Goal: Information Seeking & Learning: Learn about a topic

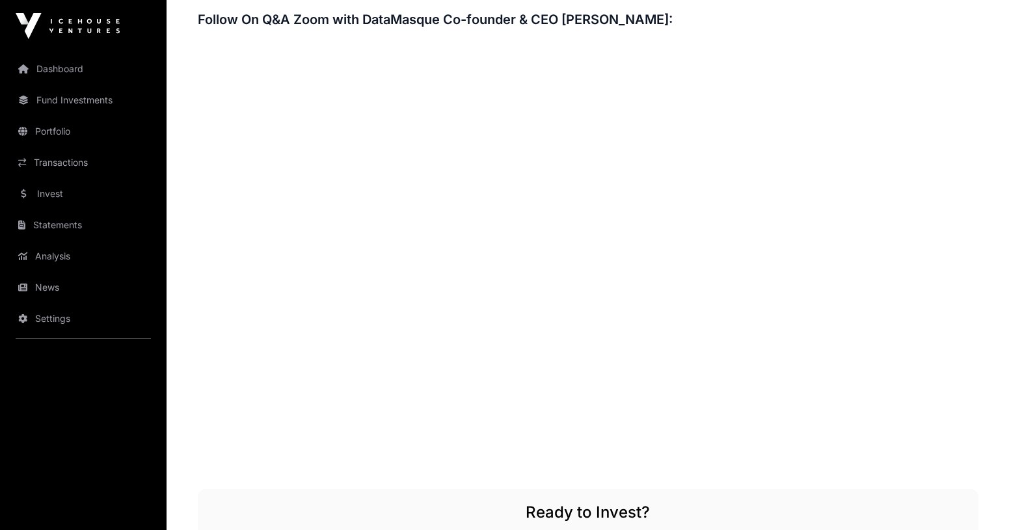
scroll to position [2028, 0]
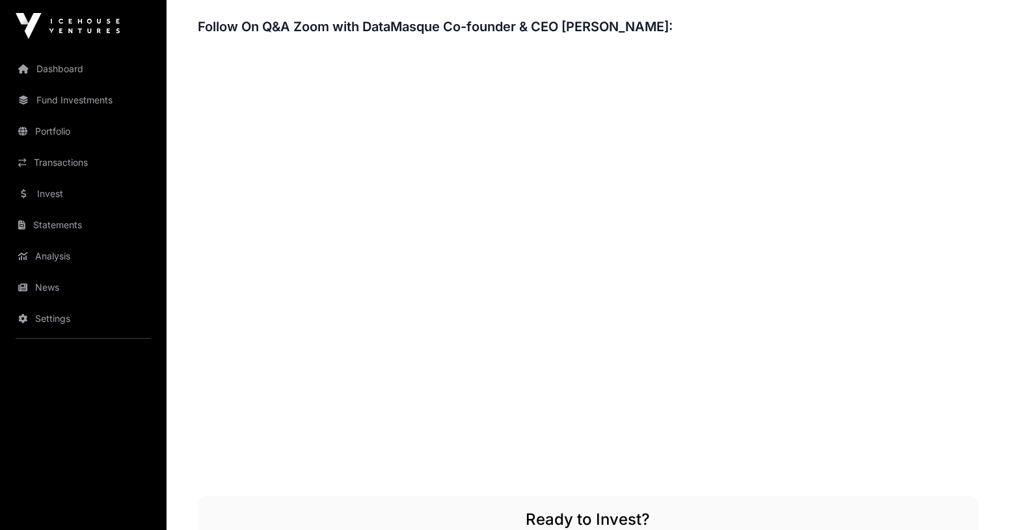
scroll to position [2020, 0]
click at [356, 31] on h3 "Follow On Q&A Zoom with DataMasque Co-founder & CEO [PERSON_NAME]:" at bounding box center [588, 28] width 781 height 21
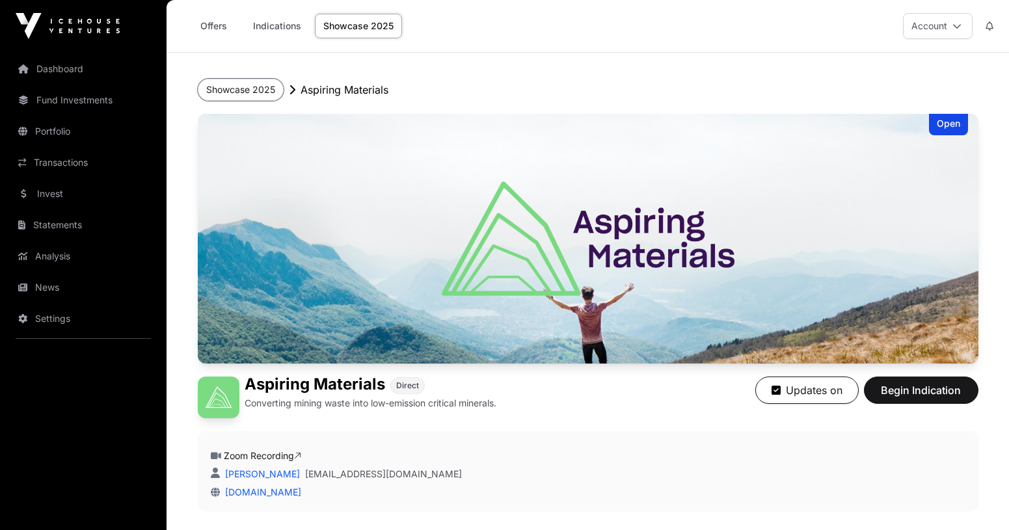
click at [252, 81] on button "Showcase 2025" at bounding box center [241, 90] width 86 height 22
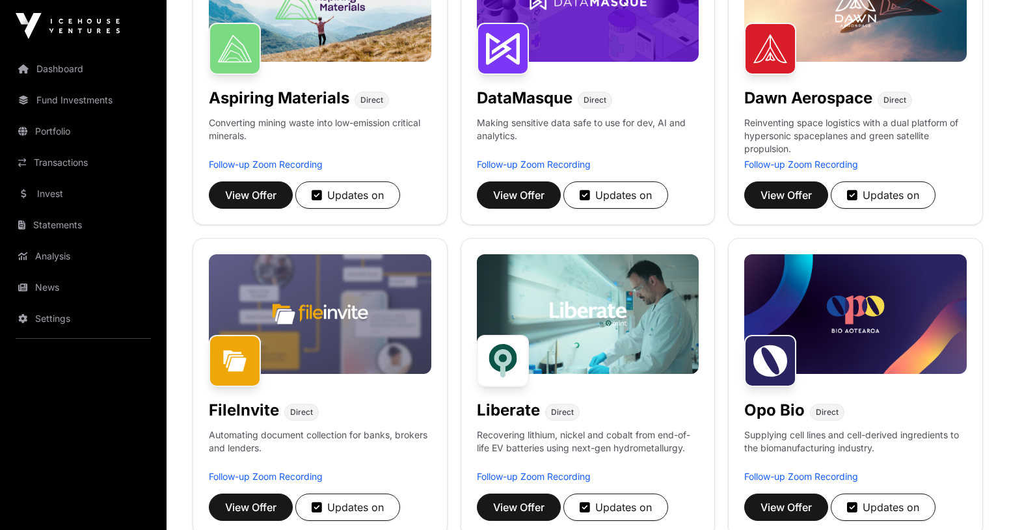
scroll to position [276, 0]
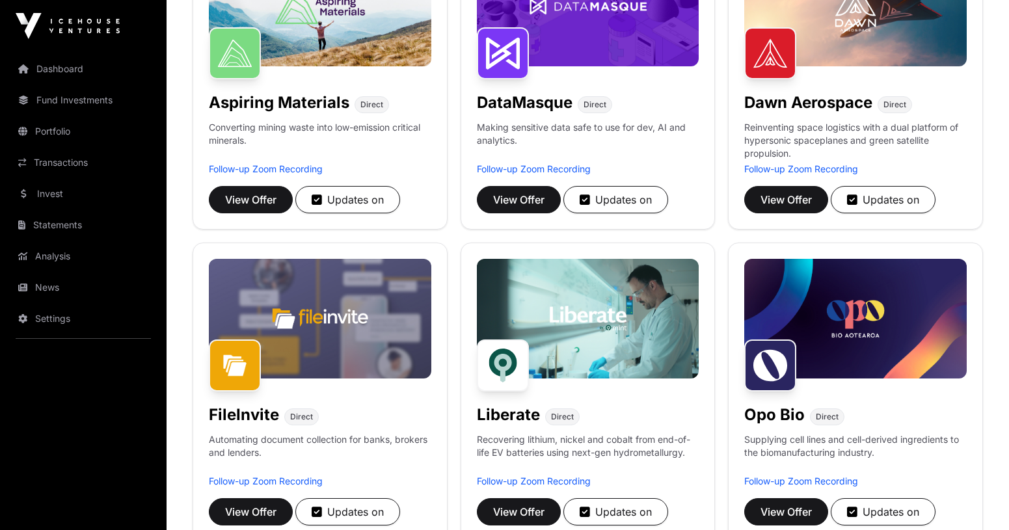
click at [513, 106] on h1 "DataMasque" at bounding box center [525, 102] width 96 height 21
click at [516, 205] on span "View Offer" at bounding box center [518, 200] width 51 height 16
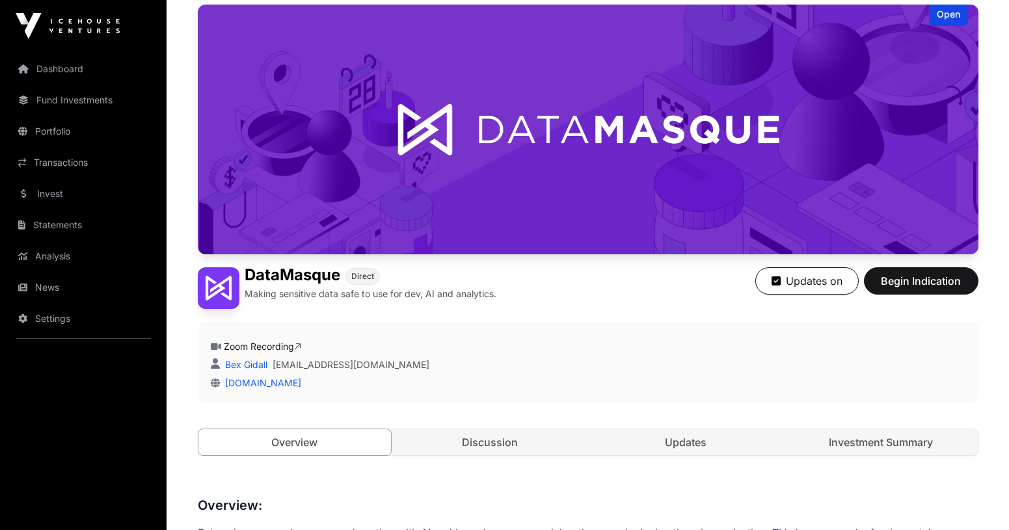
scroll to position [424, 0]
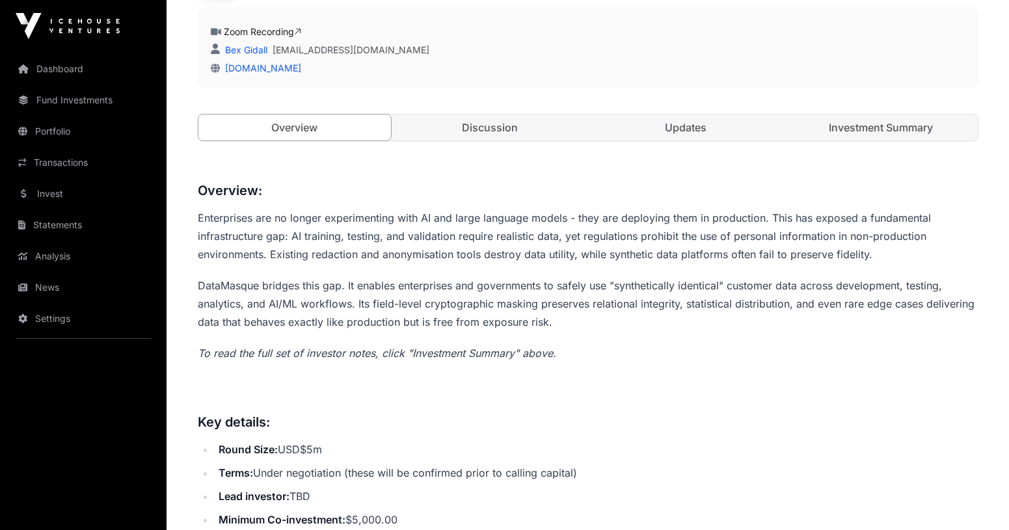
click at [831, 123] on link "Investment Summary" at bounding box center [881, 128] width 193 height 26
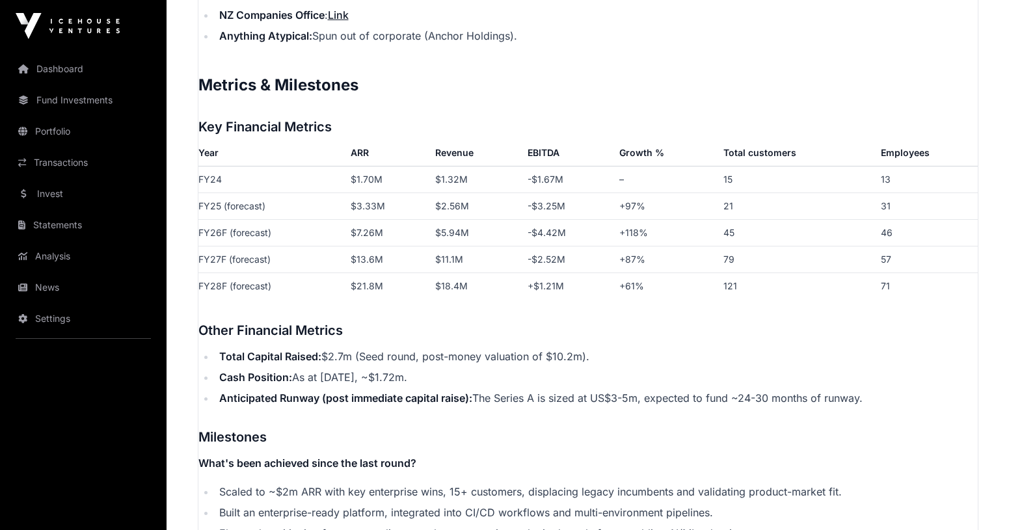
scroll to position [1989, 0]
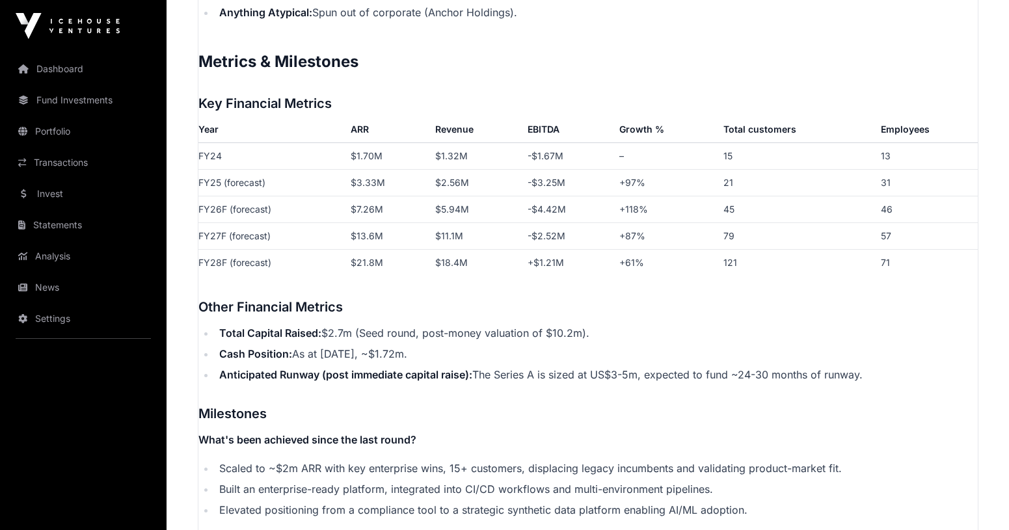
click at [374, 236] on td "$13.6M" at bounding box center [388, 236] width 85 height 27
click at [424, 244] on td "$13.6M" at bounding box center [388, 236] width 85 height 27
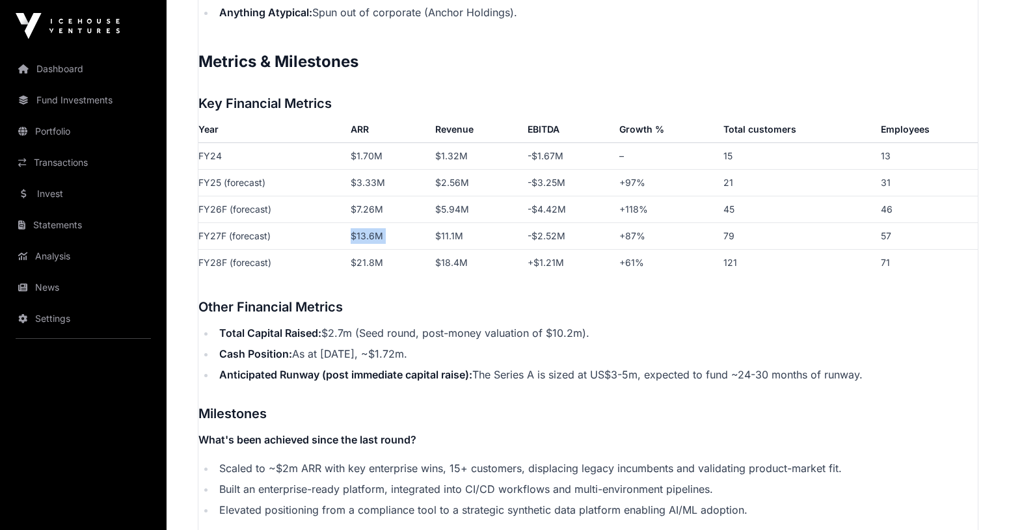
click at [424, 244] on td "$13.6M" at bounding box center [388, 236] width 85 height 27
click at [446, 242] on td "$11.1M" at bounding box center [476, 236] width 92 height 27
click at [462, 252] on td "$18.4M" at bounding box center [476, 262] width 92 height 27
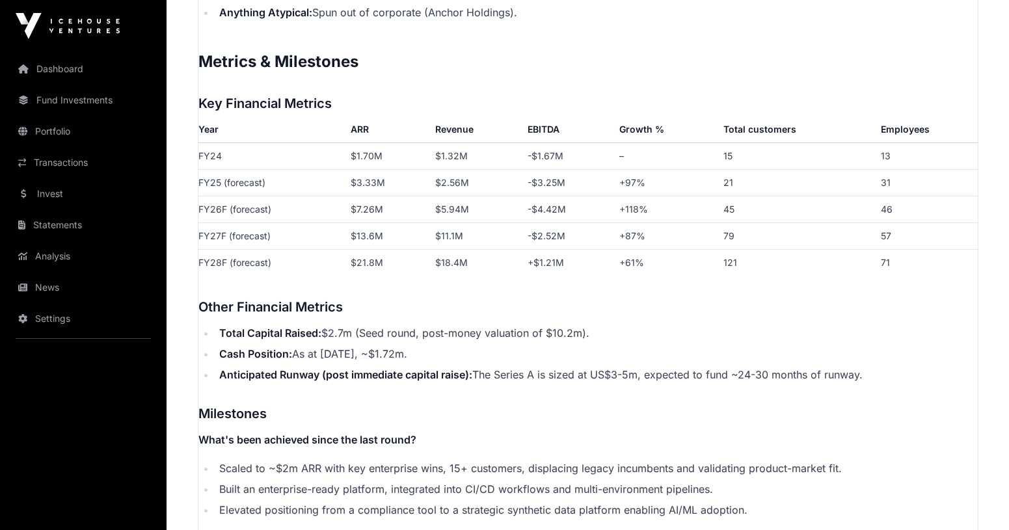
click at [462, 252] on td "$18.4M" at bounding box center [476, 262] width 92 height 27
click at [487, 256] on td "$18.4M" at bounding box center [476, 262] width 92 height 27
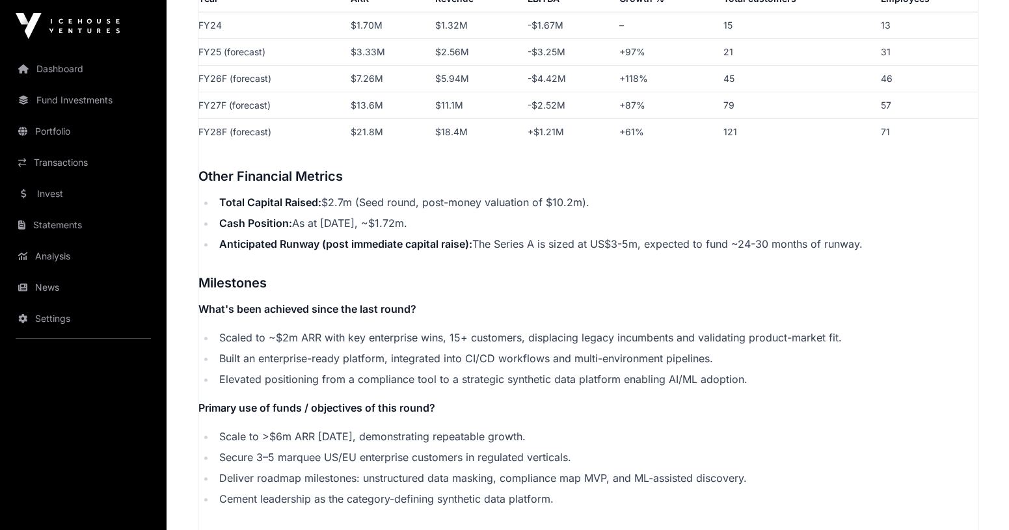
scroll to position [2123, 0]
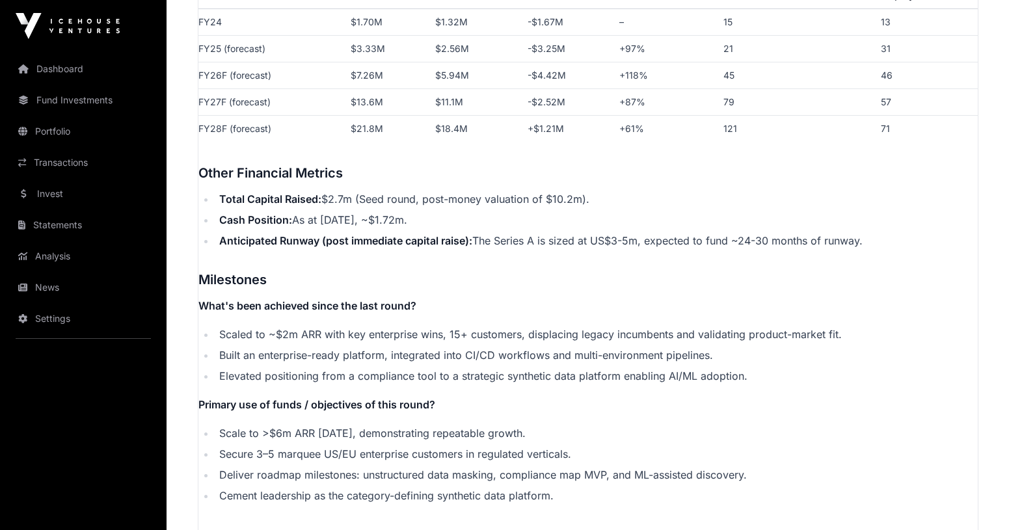
click at [417, 200] on li "Total Capital Raised: $2.7m (Seed round, post-money valuation of $10.2m)." at bounding box center [596, 199] width 763 height 16
click at [428, 214] on li "Cash Position: As at [DATE], ~$1.72m." at bounding box center [596, 220] width 763 height 16
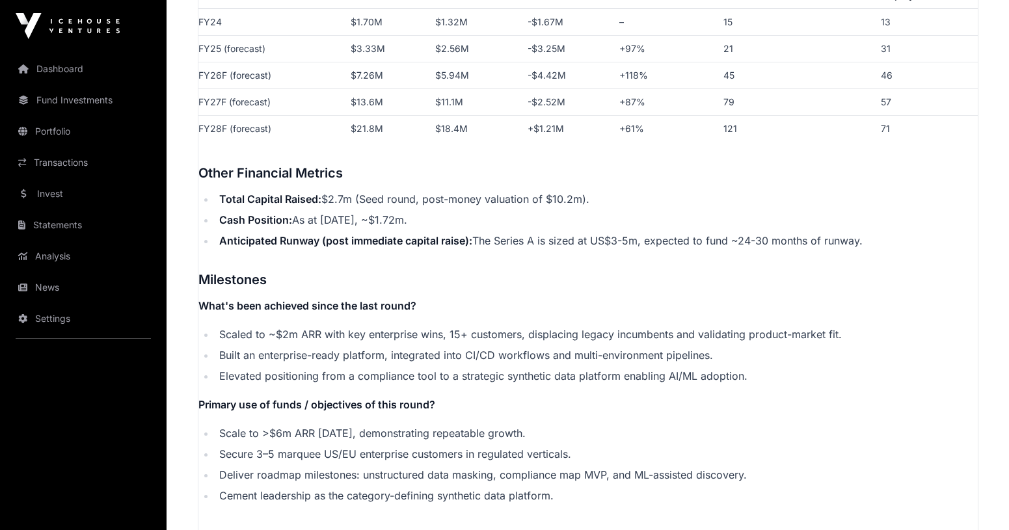
click at [428, 214] on li "Cash Position: As at [DATE], ~$1.72m." at bounding box center [596, 220] width 763 height 16
click at [437, 223] on li "Cash Position: As at [DATE], ~$1.72m." at bounding box center [596, 220] width 763 height 16
click at [434, 195] on li "Total Capital Raised: $2.7m (Seed round, post-money valuation of $10.2m)." at bounding box center [596, 199] width 763 height 16
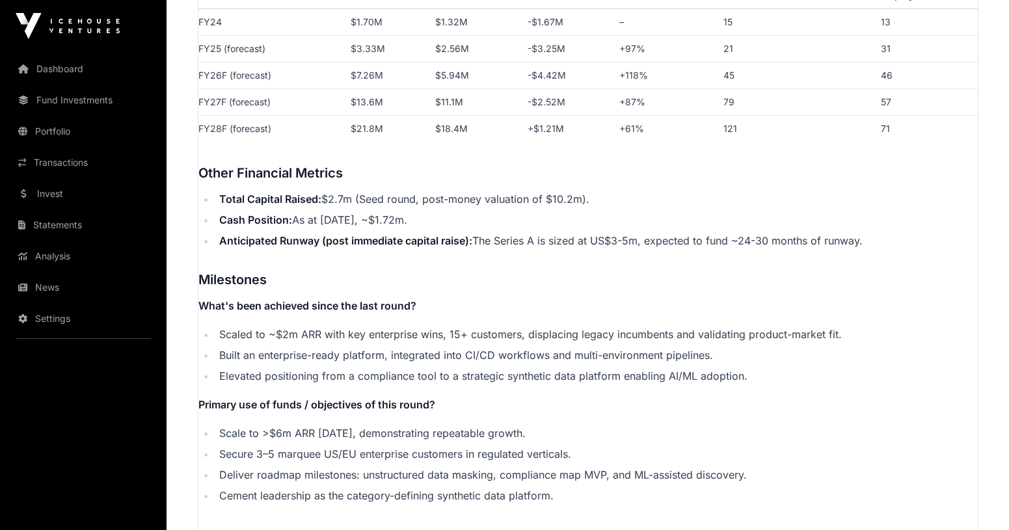
click at [434, 195] on li "Total Capital Raised: $2.7m (Seed round, post-money valuation of $10.2m)." at bounding box center [596, 199] width 763 height 16
click at [445, 224] on li "Cash Position: As at [DATE], ~$1.72m." at bounding box center [596, 220] width 763 height 16
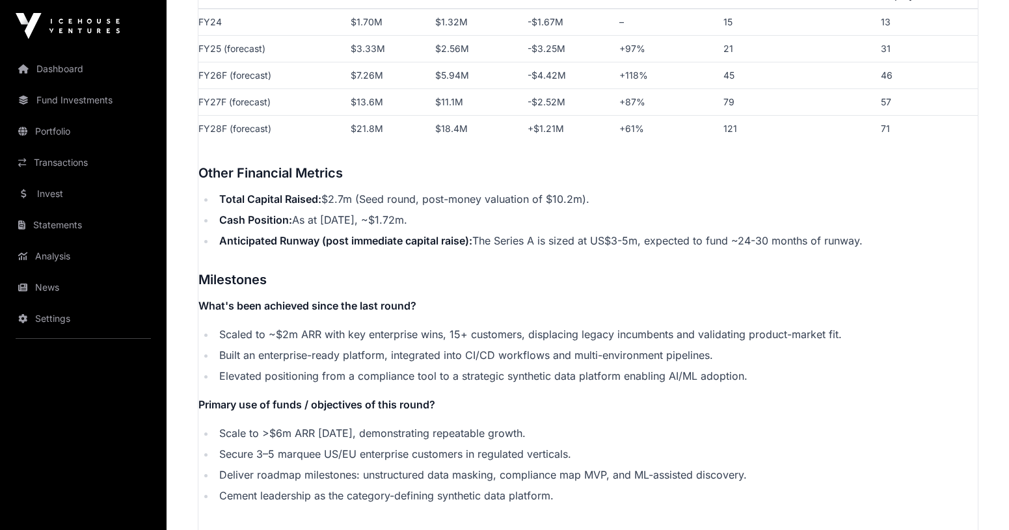
click at [415, 237] on strong "Anticipated Runway (post immediate capital raise):" at bounding box center [345, 240] width 253 height 13
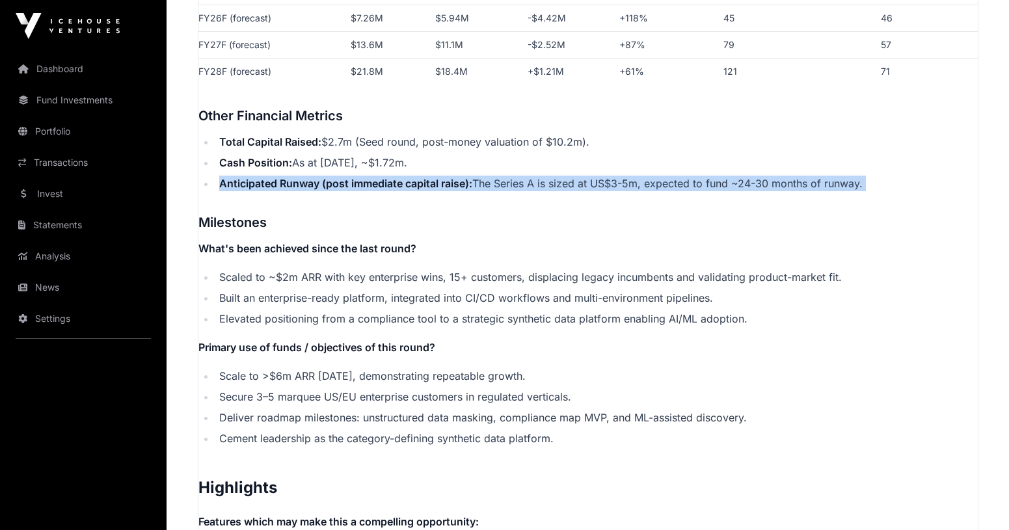
scroll to position [2182, 0]
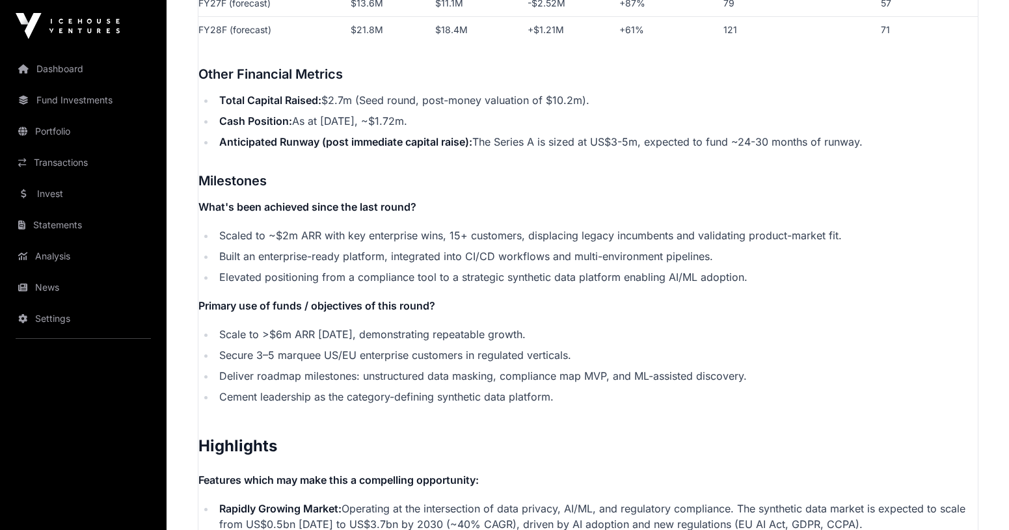
scroll to position [2223, 0]
click at [438, 233] on li "Scaled to ~$2m ARR with key enterprise wins, 15+ customers, displacing legacy i…" at bounding box center [596, 235] width 763 height 16
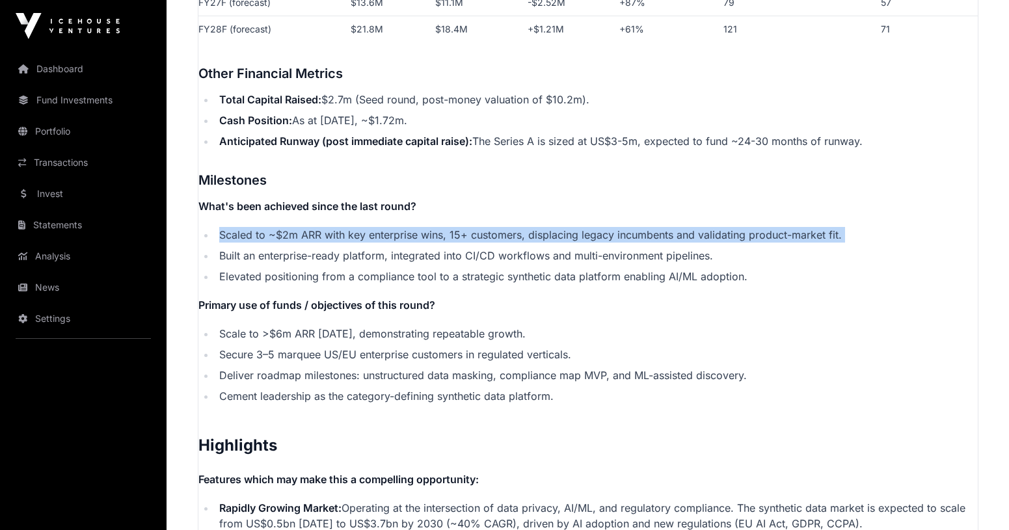
click at [451, 264] on ul "Scaled to ~$2m ARR with key enterprise wins, 15+ customers, displacing legacy i…" at bounding box center [589, 255] width 780 height 57
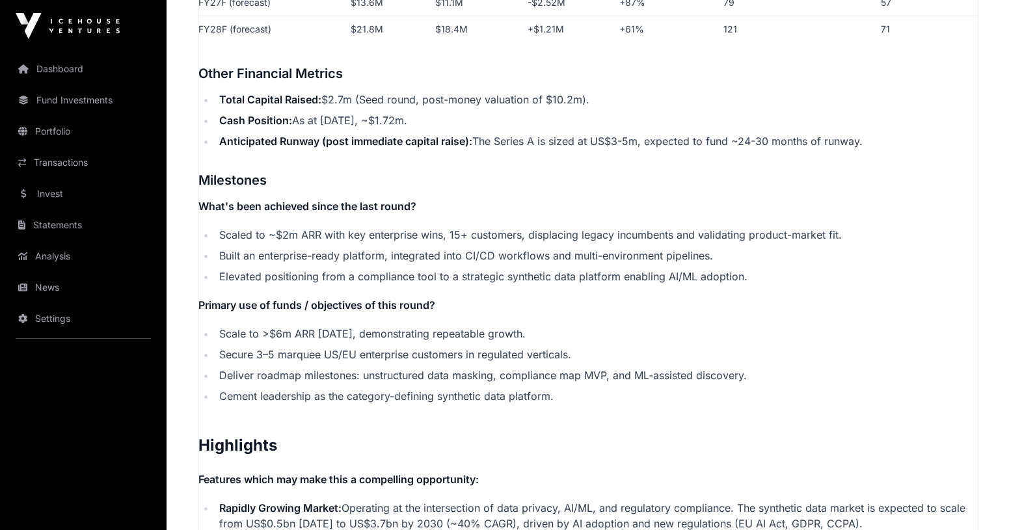
click at [451, 264] on ul "Scaled to ~$2m ARR with key enterprise wins, 15+ customers, displacing legacy i…" at bounding box center [589, 255] width 780 height 57
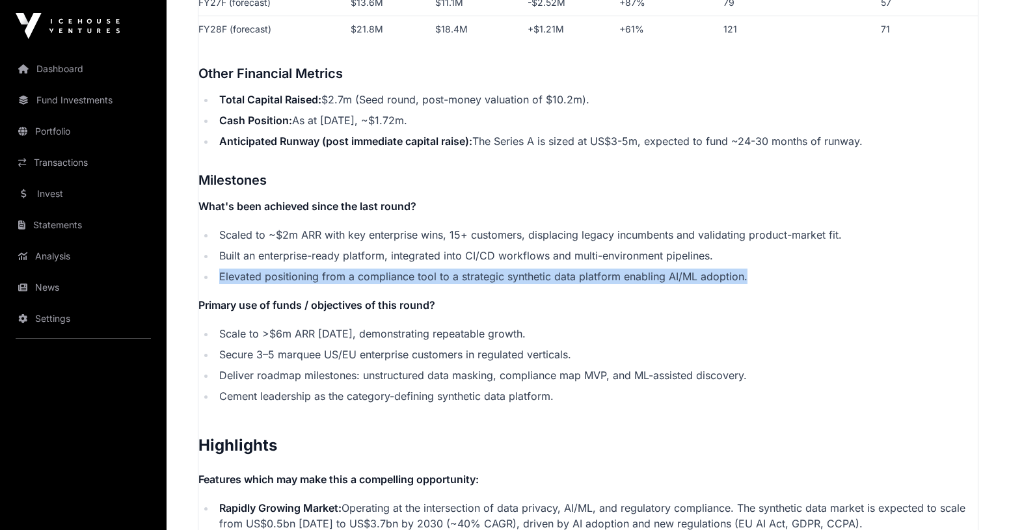
click at [469, 269] on li "Elevated positioning from a compliance tool to a strategic synthetic data platf…" at bounding box center [596, 277] width 763 height 16
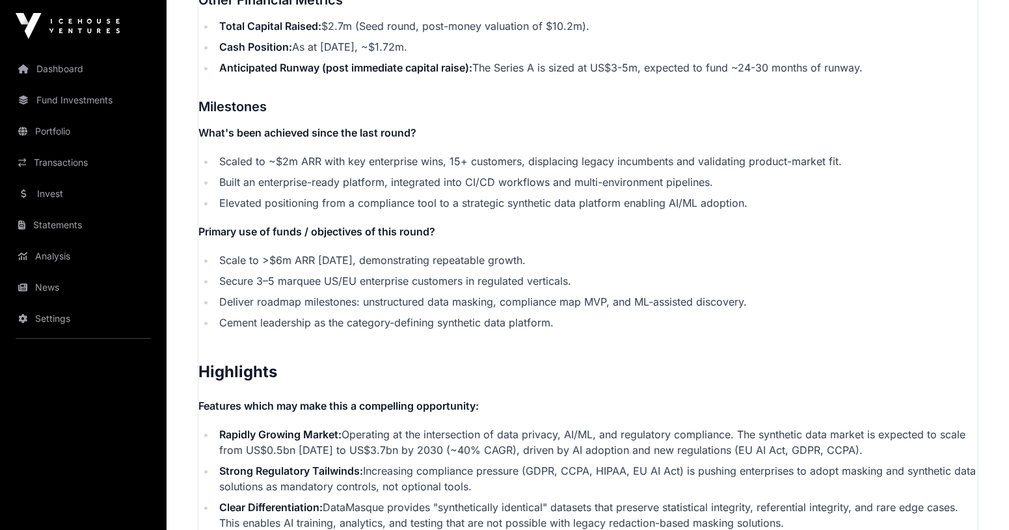
scroll to position [2299, 0]
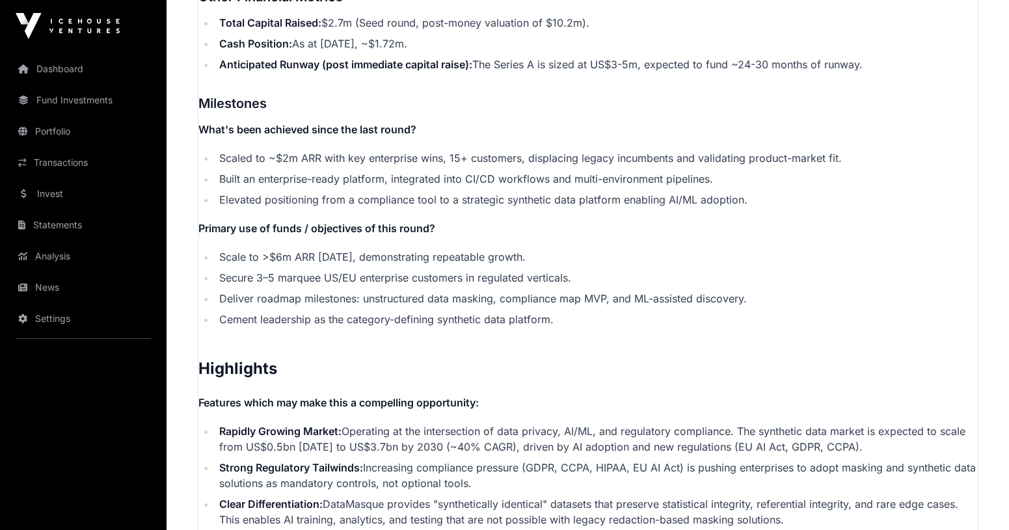
click at [448, 270] on li "Secure 3–5 marquee US/EU enterprise customers in regulated verticals." at bounding box center [596, 278] width 763 height 16
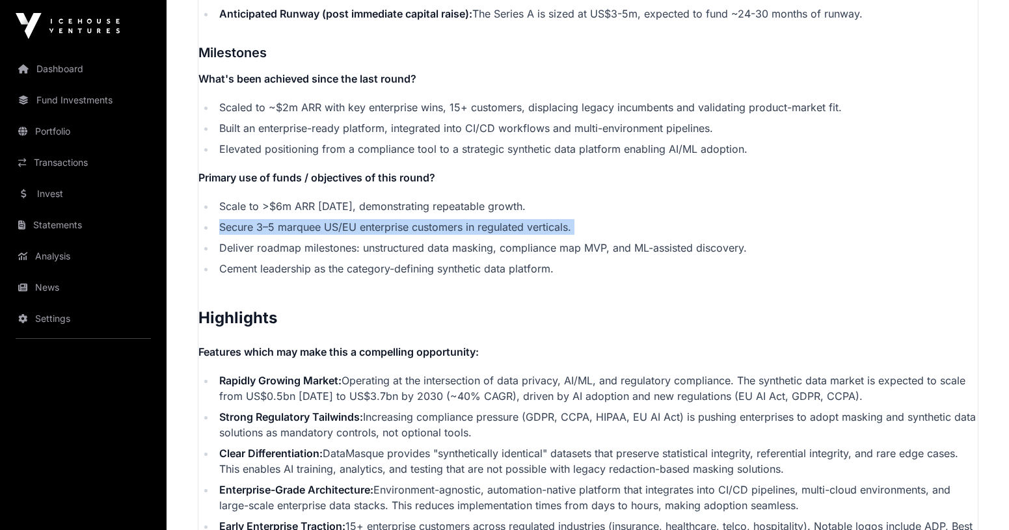
scroll to position [2351, 0]
click at [448, 269] on li "Cement leadership as the category-defining synthetic data platform." at bounding box center [596, 268] width 763 height 16
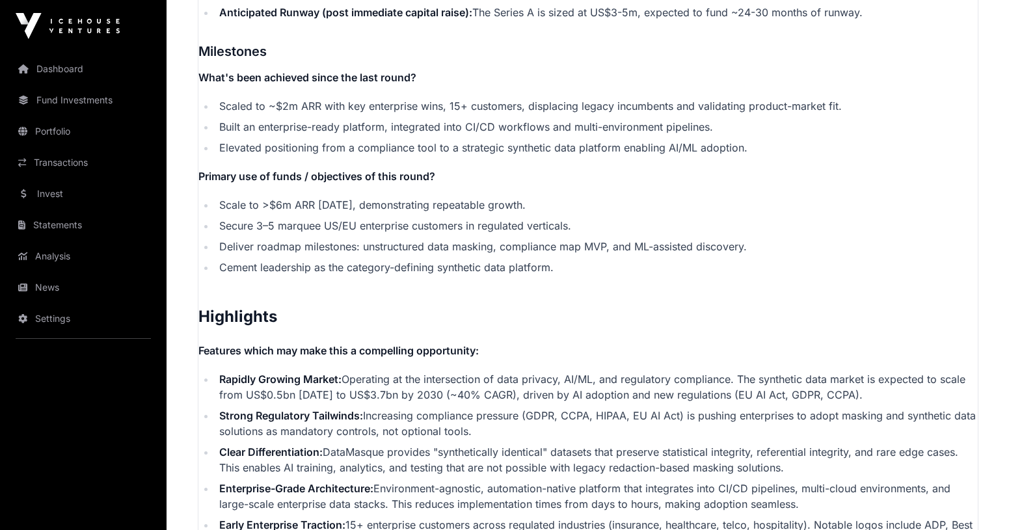
click at [448, 269] on li "Cement leadership as the category-defining synthetic data platform." at bounding box center [596, 268] width 763 height 16
click at [444, 246] on li "Deliver roadmap milestones: unstructured data masking, compliance map MVP, and …" at bounding box center [596, 247] width 763 height 16
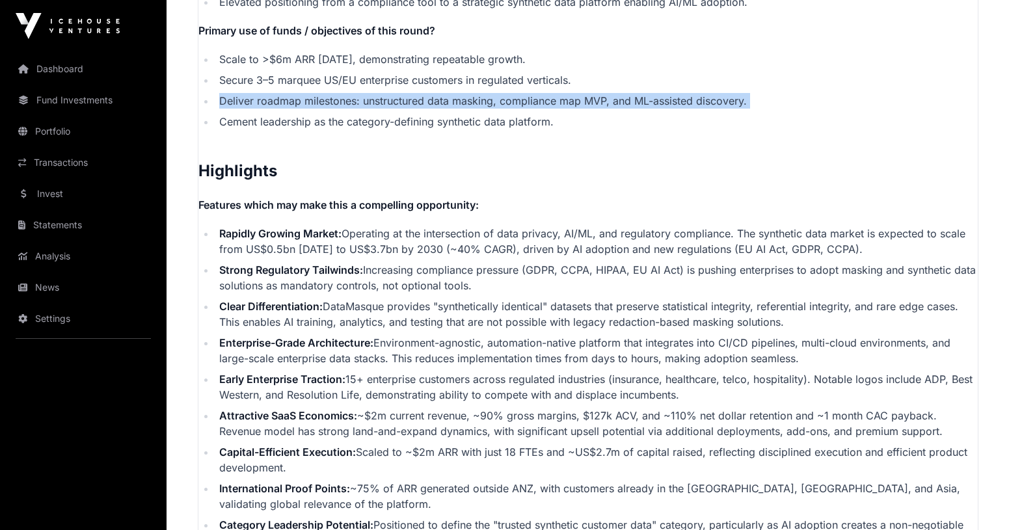
click at [444, 246] on li "Rapidly Growing Market: Operating at the intersection of data privacy, AI/ML, a…" at bounding box center [596, 241] width 763 height 31
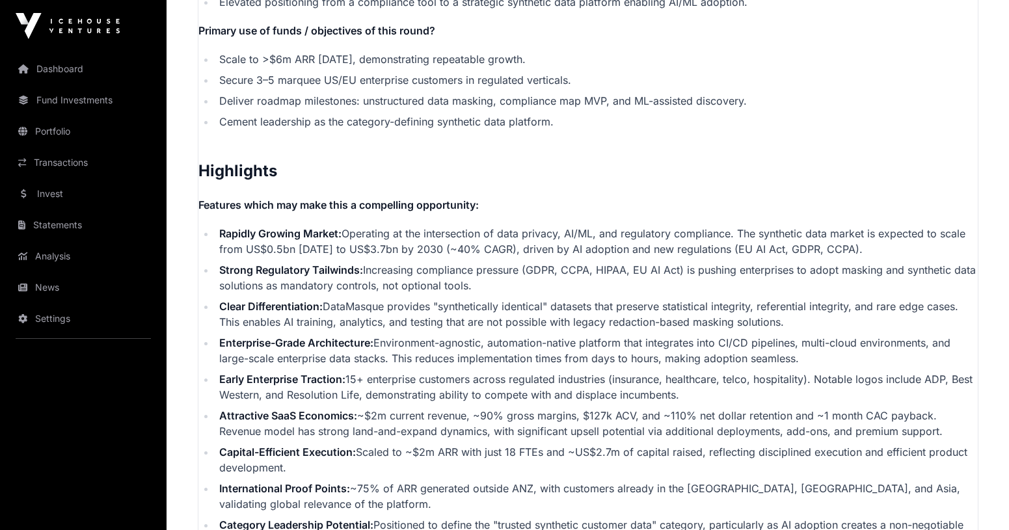
click at [444, 246] on li "Rapidly Growing Market: Operating at the intersection of data privacy, AI/ML, a…" at bounding box center [596, 241] width 763 height 31
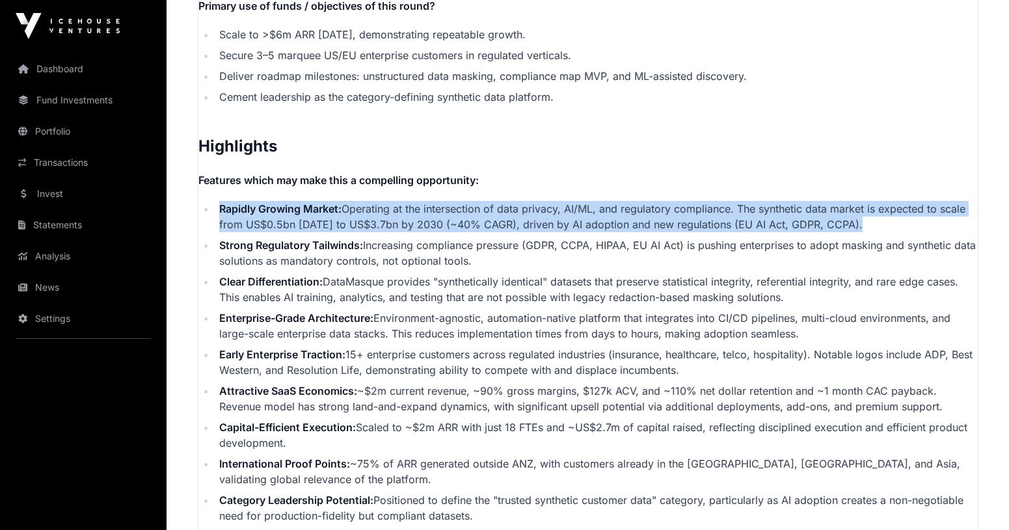
scroll to position [2526, 0]
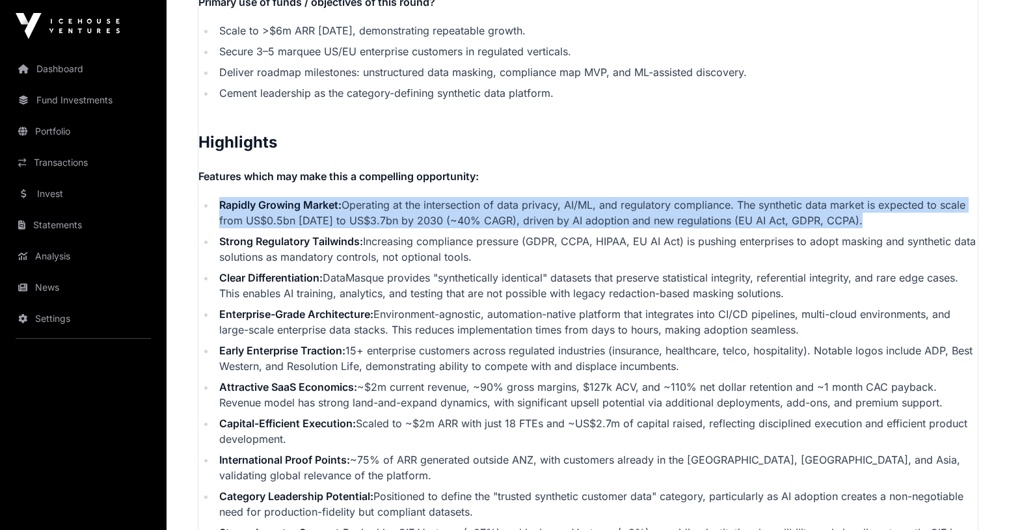
click at [444, 246] on li "Strong Regulatory Tailwinds: Increasing compliance pressure (GDPR, CCPA, HIPAA,…" at bounding box center [596, 249] width 763 height 31
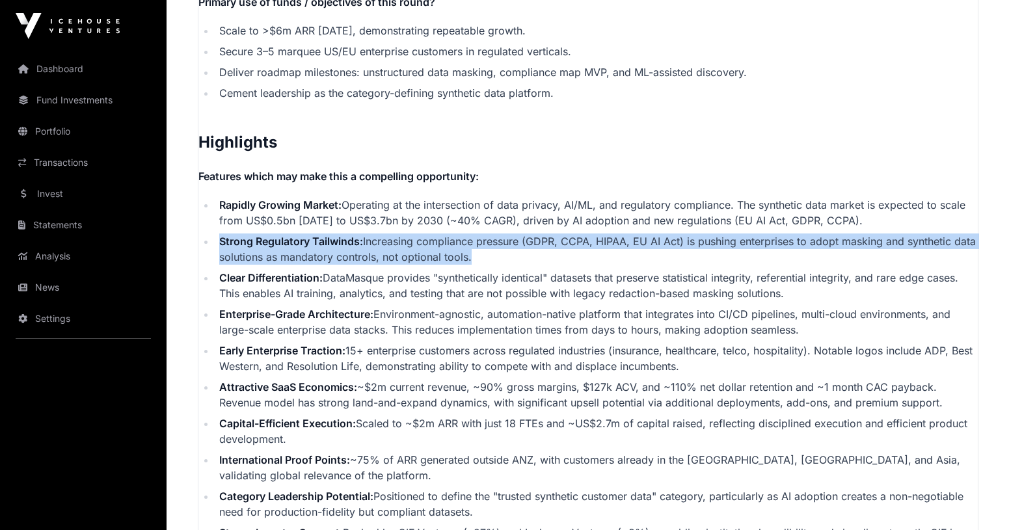
click at [444, 246] on li "Strong Regulatory Tailwinds: Increasing compliance pressure (GDPR, CCPA, HIPAA,…" at bounding box center [596, 249] width 763 height 31
click at [459, 284] on li "Clear Differentiation: DataMasque provides "synthetically identical" datasets t…" at bounding box center [596, 285] width 763 height 31
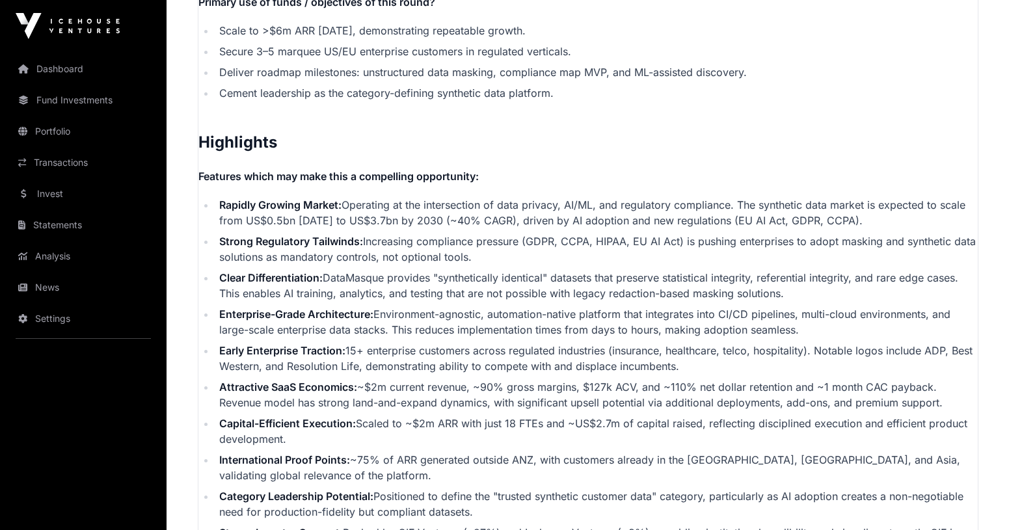
click at [459, 284] on li "Clear Differentiation: DataMasque provides "synthetically identical" datasets t…" at bounding box center [596, 285] width 763 height 31
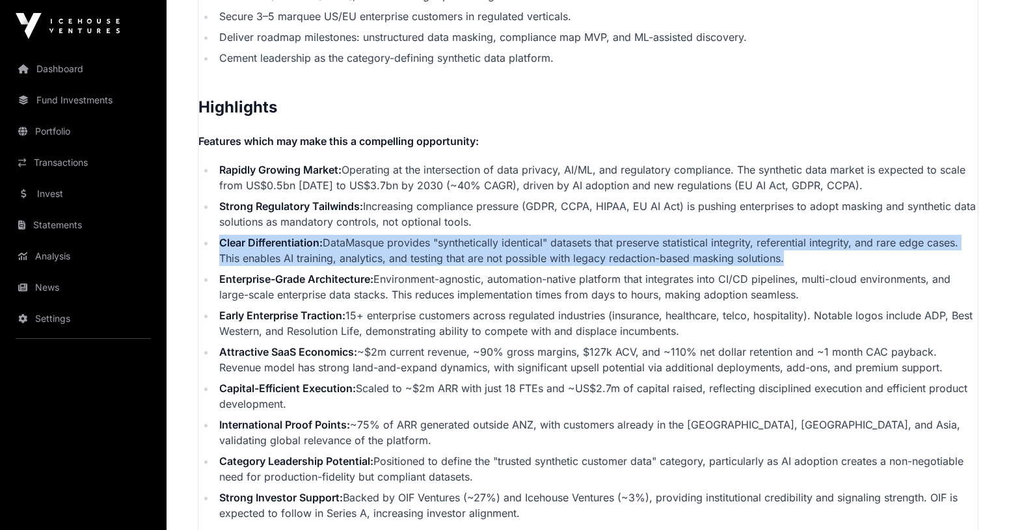
click at [459, 284] on li "Enterprise-Grade Architecture: Environment-agnostic, automation-native platform…" at bounding box center [596, 286] width 763 height 31
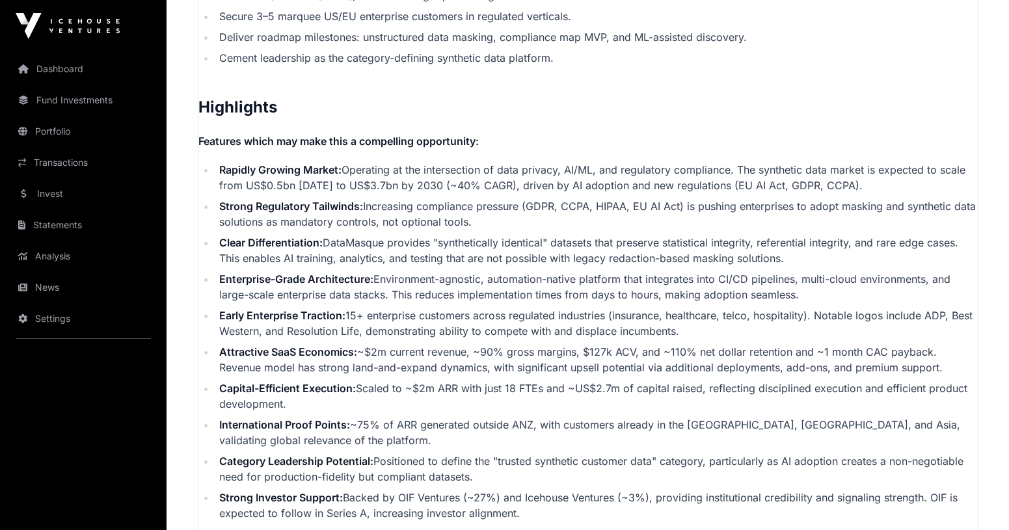
click at [459, 284] on li "Enterprise-Grade Architecture: Environment-agnostic, automation-native platform…" at bounding box center [596, 286] width 763 height 31
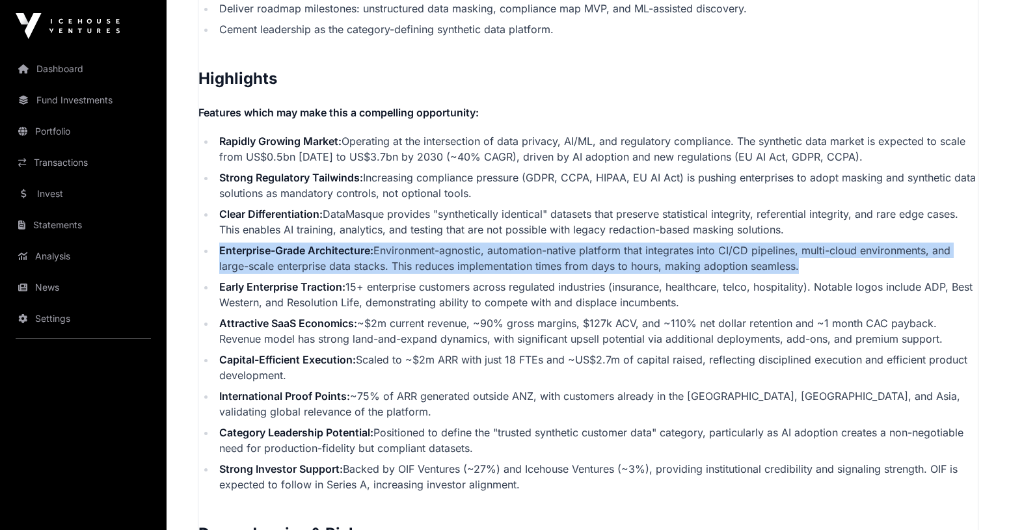
scroll to position [2593, 0]
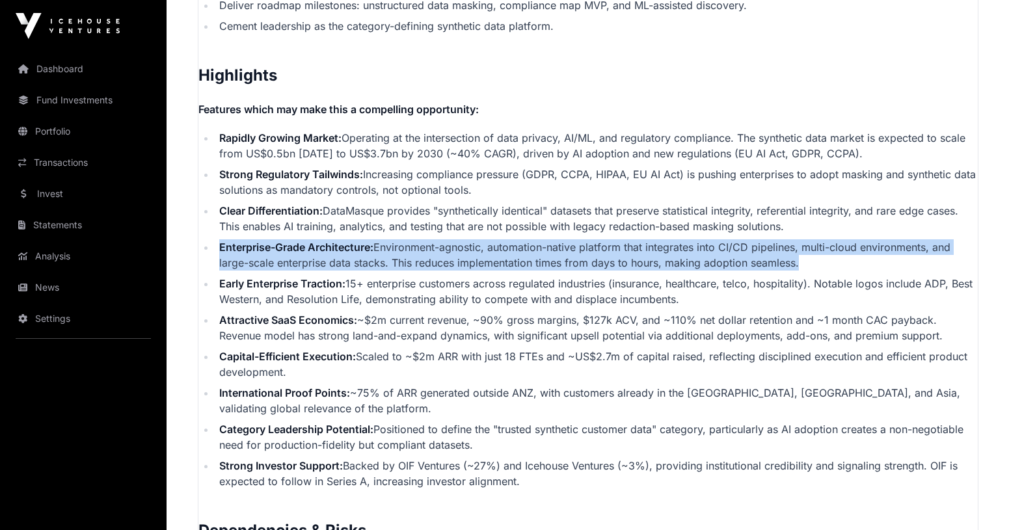
click at [459, 284] on li "Early Enterprise Traction: 15+ enterprise customers across regulated industries…" at bounding box center [596, 291] width 763 height 31
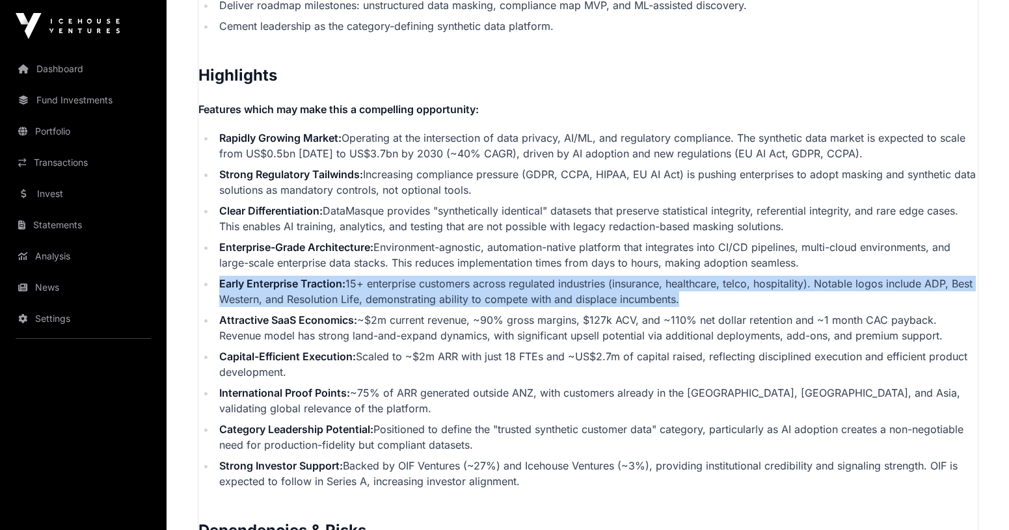
click at [459, 284] on li "Early Enterprise Traction: 15+ enterprise customers across regulated industries…" at bounding box center [596, 291] width 763 height 31
click at [476, 322] on li "Attractive SaaS Economics: ~$2m current revenue, ~90% gross margins, $127k ACV,…" at bounding box center [596, 327] width 763 height 31
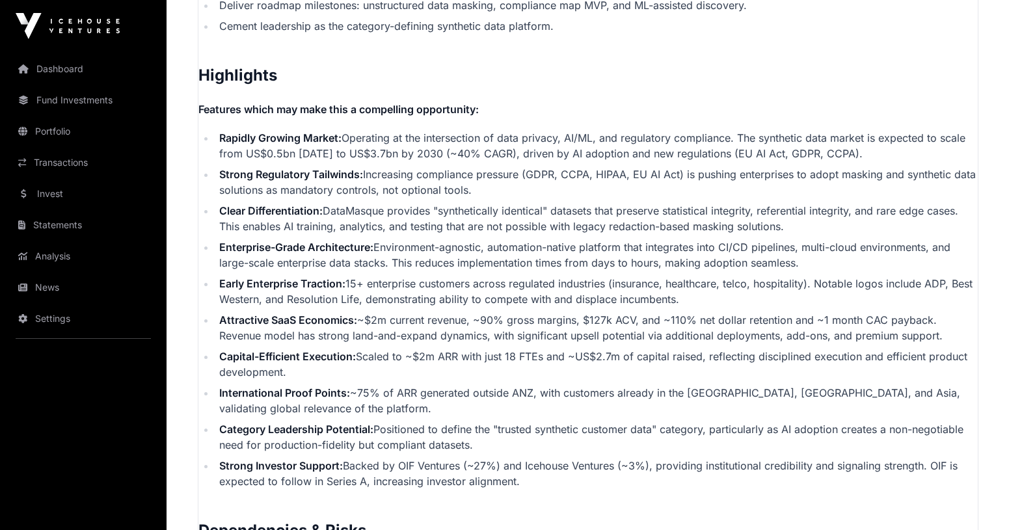
click at [476, 322] on li "Attractive SaaS Economics: ~$2m current revenue, ~90% gross margins, $127k ACV,…" at bounding box center [596, 327] width 763 height 31
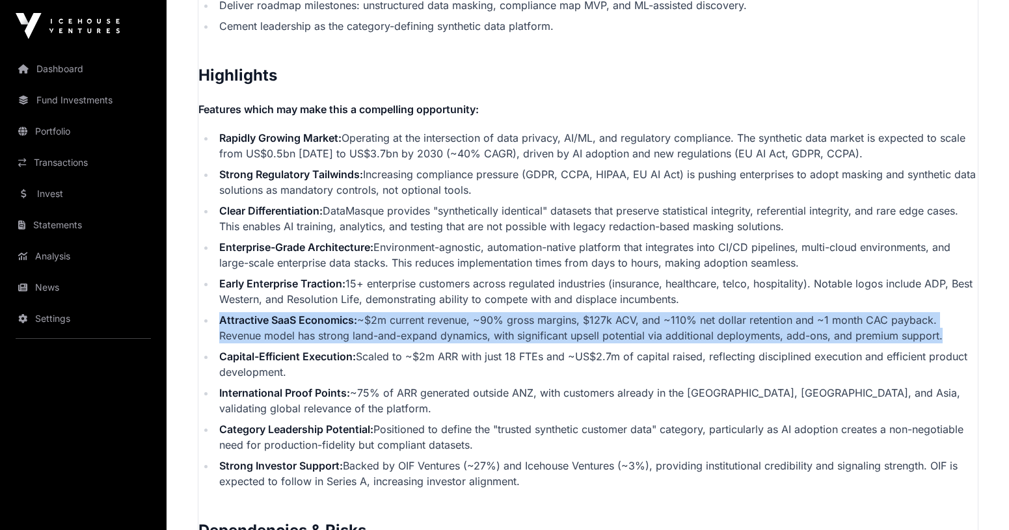
click at [551, 320] on li "Attractive SaaS Economics: ~$2m current revenue, ~90% gross margins, $127k ACV,…" at bounding box center [596, 327] width 763 height 31
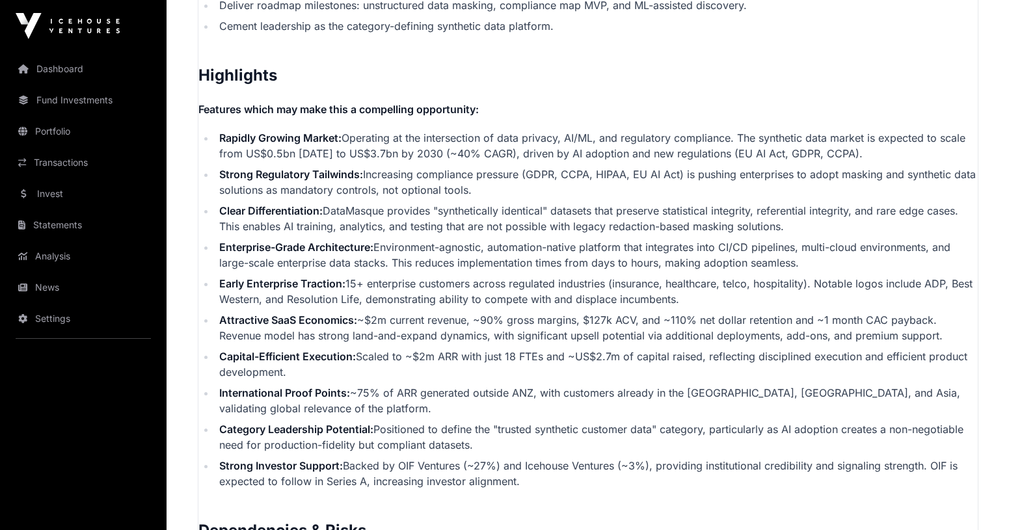
click at [331, 299] on li "Early Enterprise Traction: 15+ enterprise customers across regulated industries…" at bounding box center [596, 291] width 763 height 31
drag, startPoint x: 331, startPoint y: 299, endPoint x: 350, endPoint y: 299, distance: 19.5
click at [350, 299] on li "Early Enterprise Traction: 15+ enterprise customers across regulated industries…" at bounding box center [596, 291] width 763 height 31
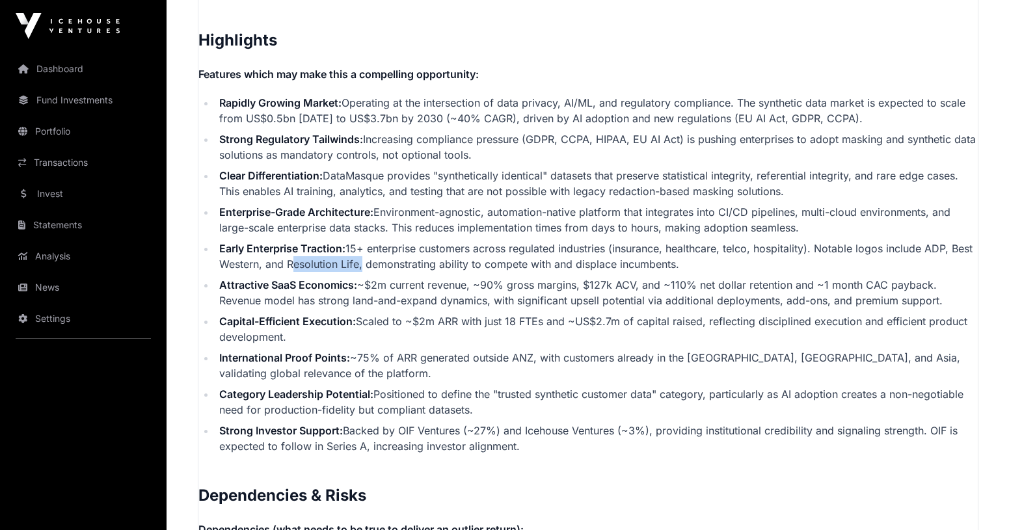
scroll to position [2633, 0]
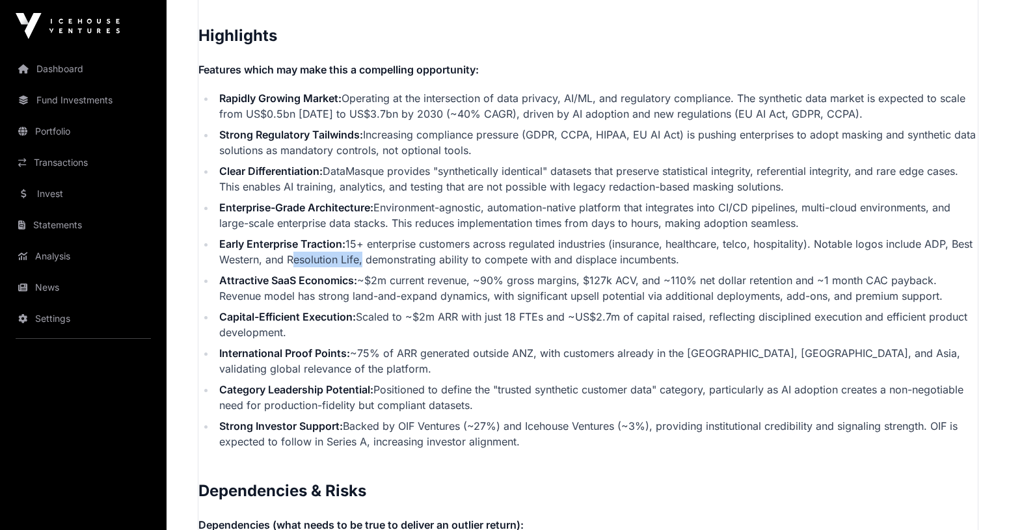
click at [433, 293] on li "Attractive SaaS Economics: ~$2m current revenue, ~90% gross margins, $127k ACV,…" at bounding box center [596, 288] width 763 height 31
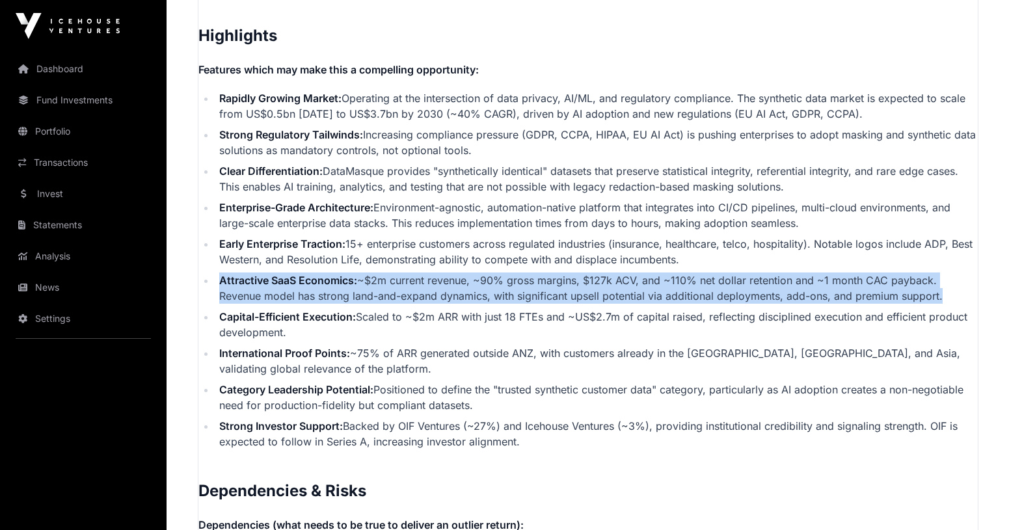
click at [477, 292] on li "Attractive SaaS Economics: ~$2m current revenue, ~90% gross margins, $127k ACV,…" at bounding box center [596, 288] width 763 height 31
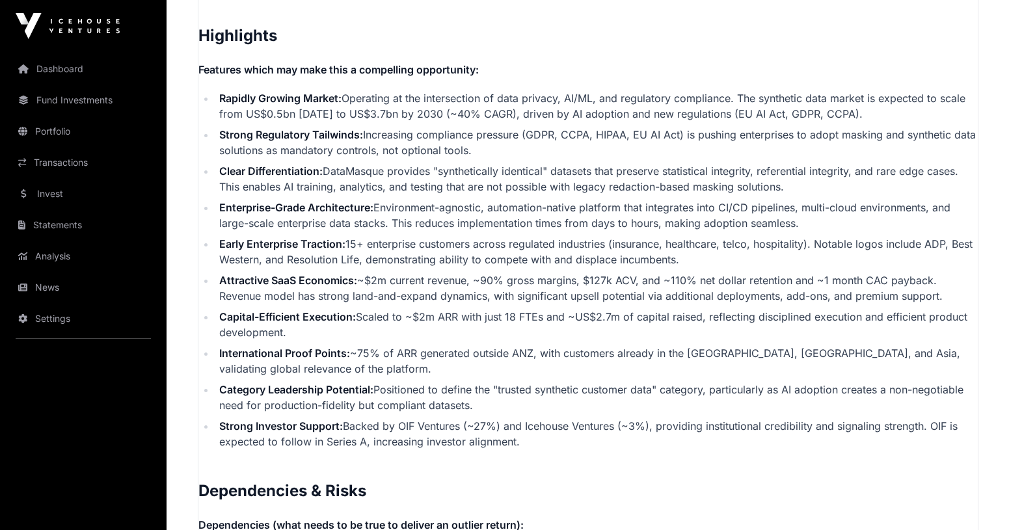
click at [477, 292] on li "Attractive SaaS Economics: ~$2m current revenue, ~90% gross margins, $127k ACV,…" at bounding box center [596, 288] width 763 height 31
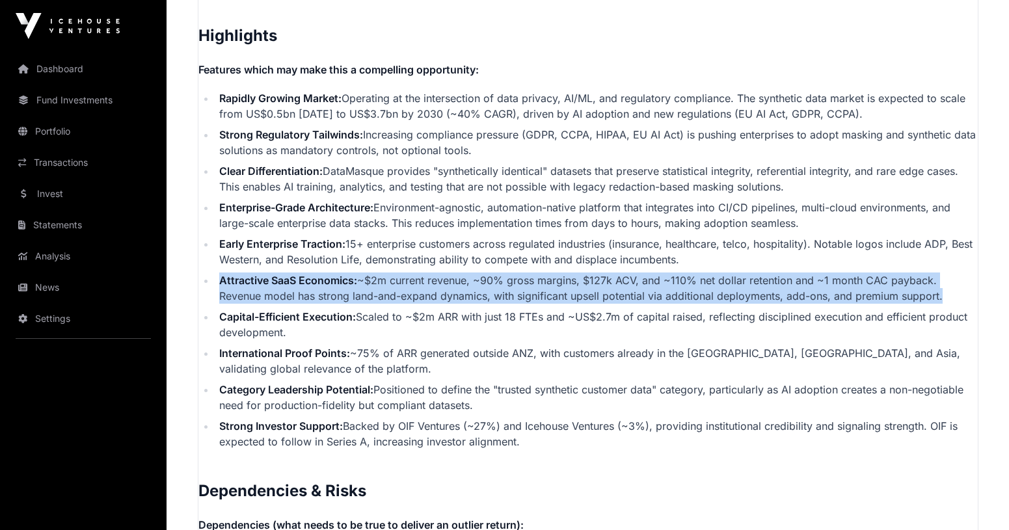
click at [552, 281] on li "Attractive SaaS Economics: ~$2m current revenue, ~90% gross margins, $127k ACV,…" at bounding box center [596, 288] width 763 height 31
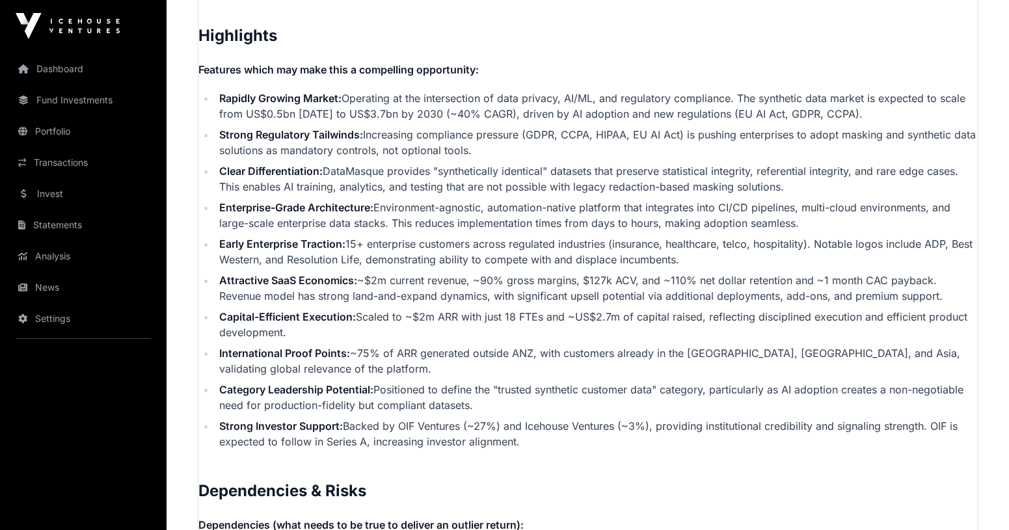
click at [552, 281] on li "Attractive SaaS Economics: ~$2m current revenue, ~90% gross margins, $127k ACV,…" at bounding box center [596, 288] width 763 height 31
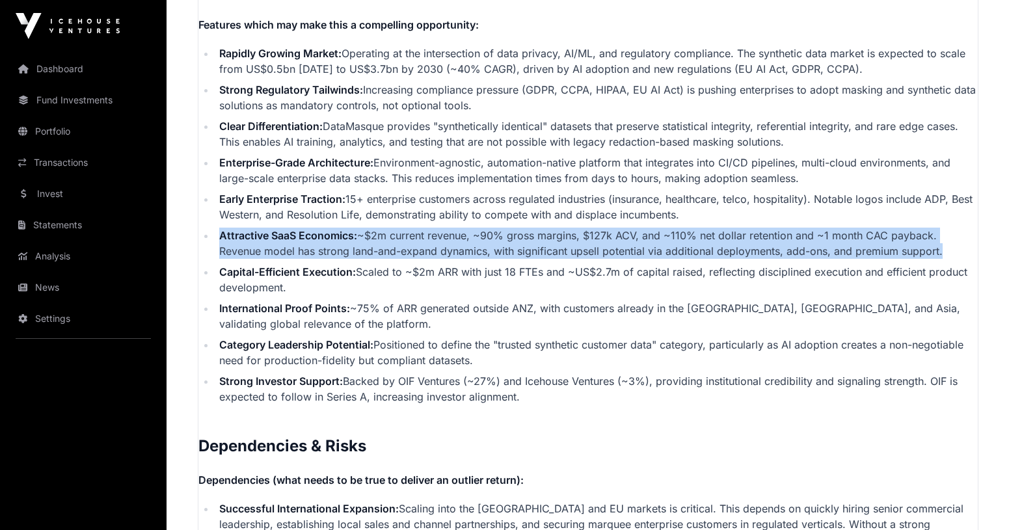
scroll to position [2679, 0]
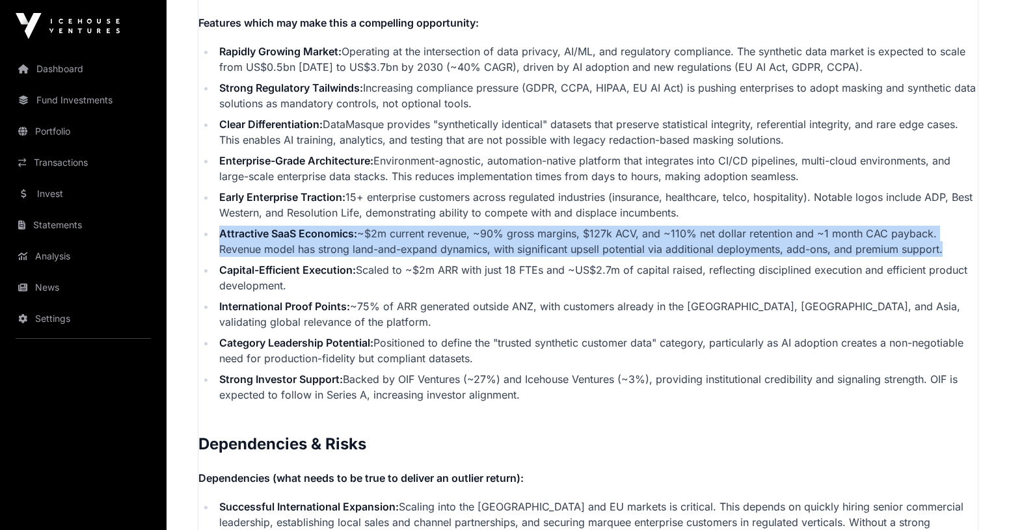
click at [555, 306] on li "International Proof Points: ~75% of ARR generated outside ANZ, with customers a…" at bounding box center [596, 314] width 763 height 31
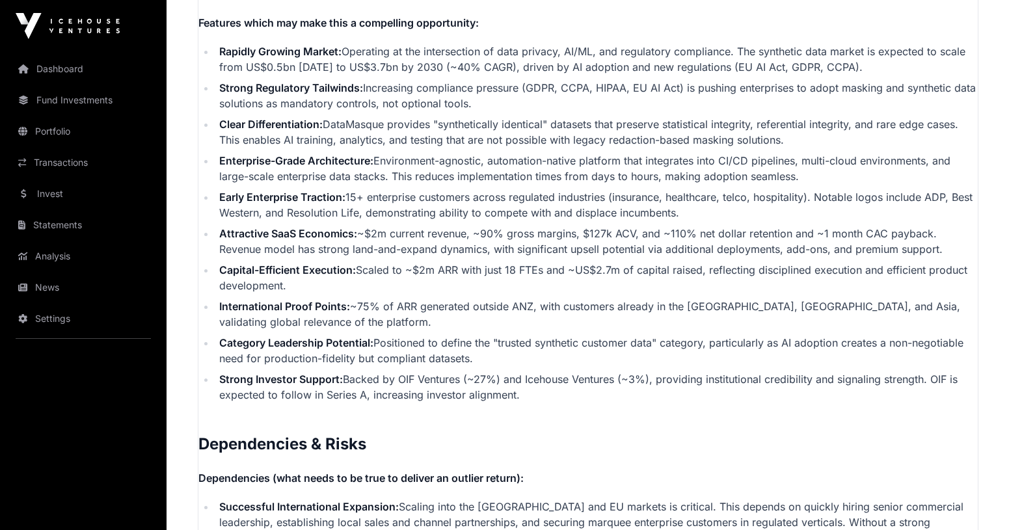
click at [555, 306] on li "International Proof Points: ~75% of ARR generated outside ANZ, with customers a…" at bounding box center [596, 314] width 763 height 31
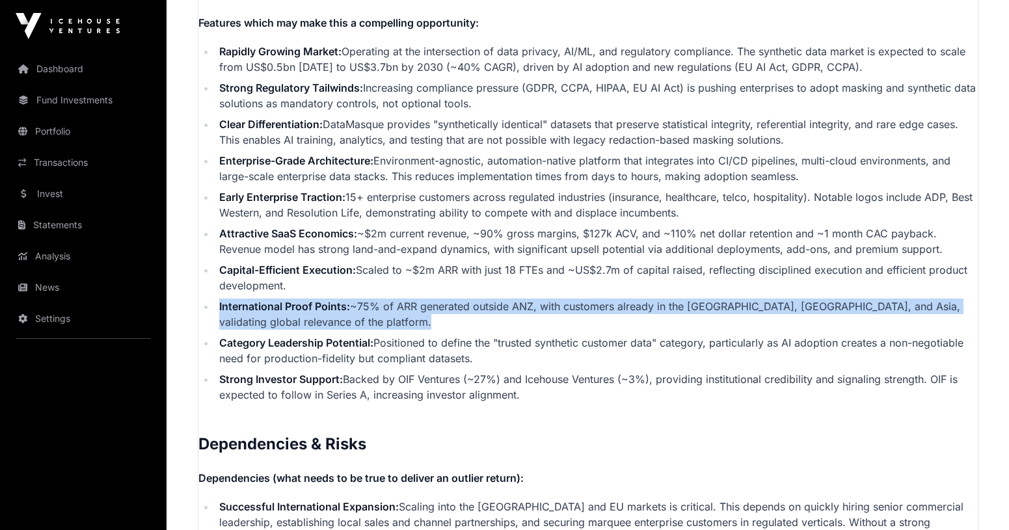
click at [446, 267] on li "Capital-Efficient Execution: Scaled to ~$2m ARR with just 18 FTEs and ~US$2.7m …" at bounding box center [596, 277] width 763 height 31
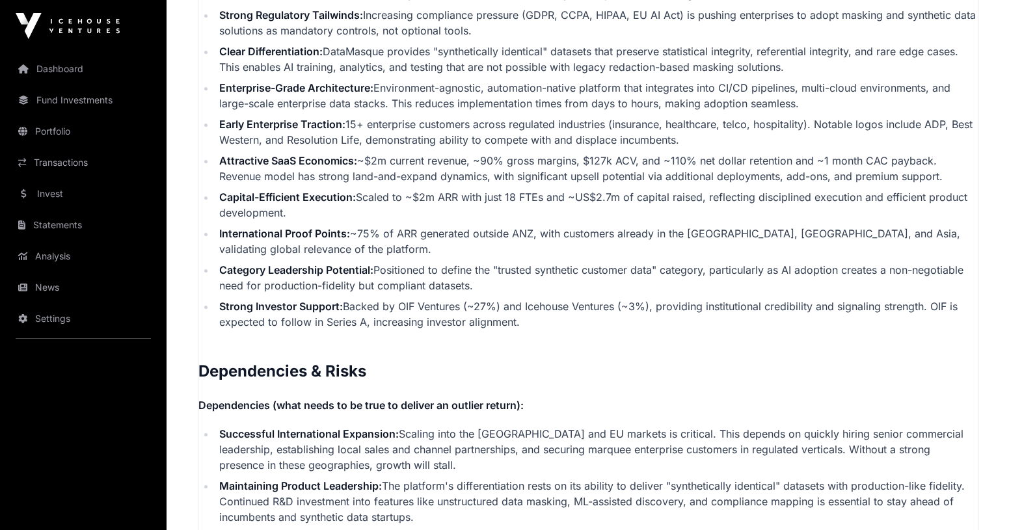
scroll to position [2757, 0]
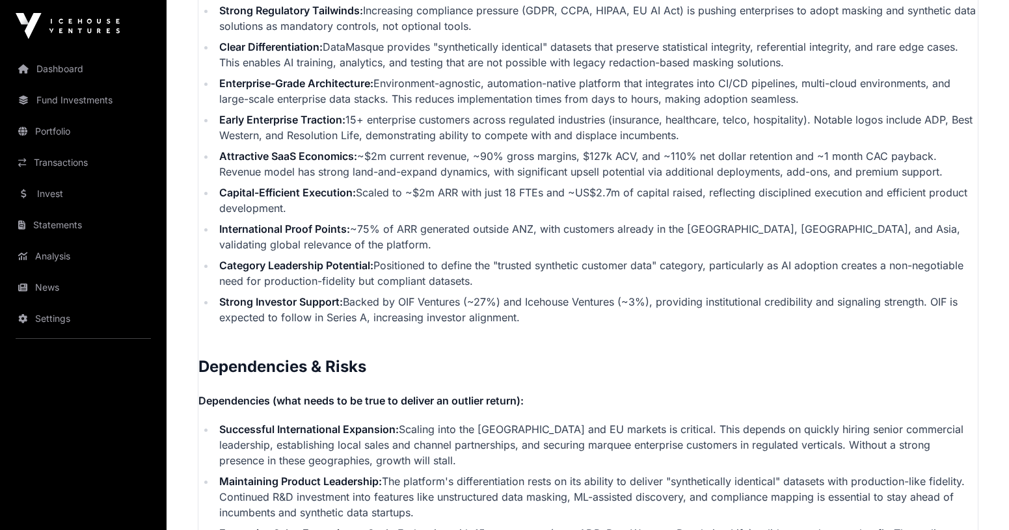
click at [446, 267] on li "Category Leadership Potential: Positioned to define the "trusted synthetic cust…" at bounding box center [596, 273] width 763 height 31
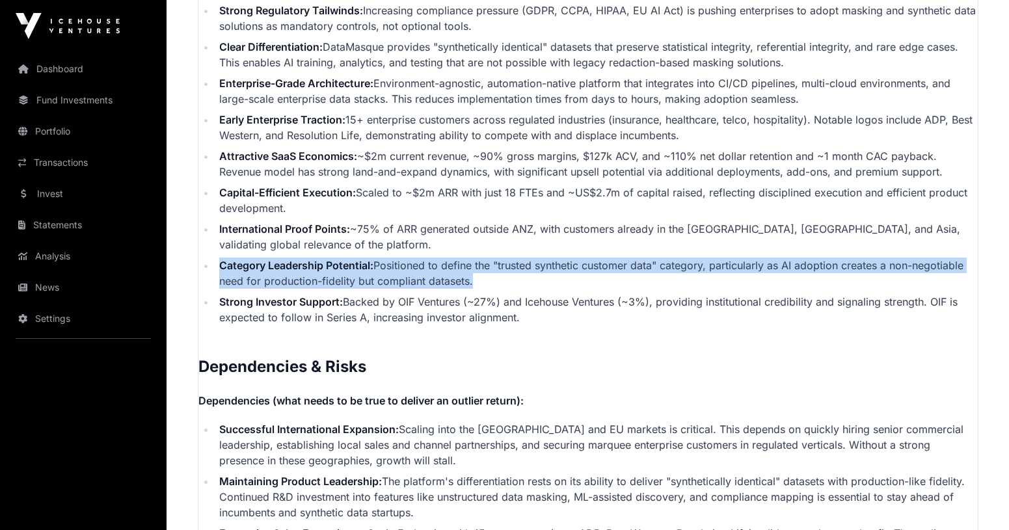
click at [456, 291] on ul "Rapidly Growing Market: Operating at the intersection of data privacy, AI/ML, a…" at bounding box center [589, 145] width 780 height 359
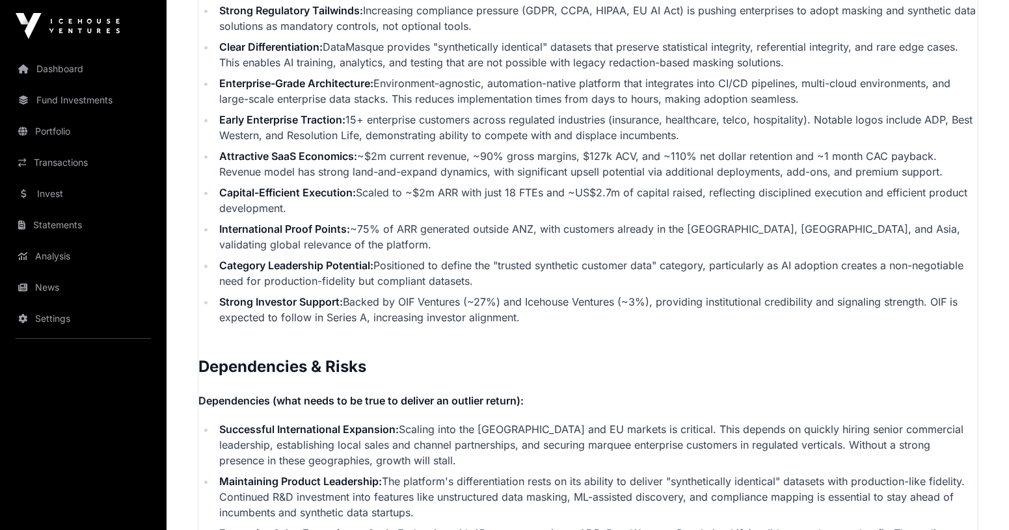
click at [456, 291] on ul "Rapidly Growing Market: Operating at the intersection of data privacy, AI/ML, a…" at bounding box center [589, 145] width 780 height 359
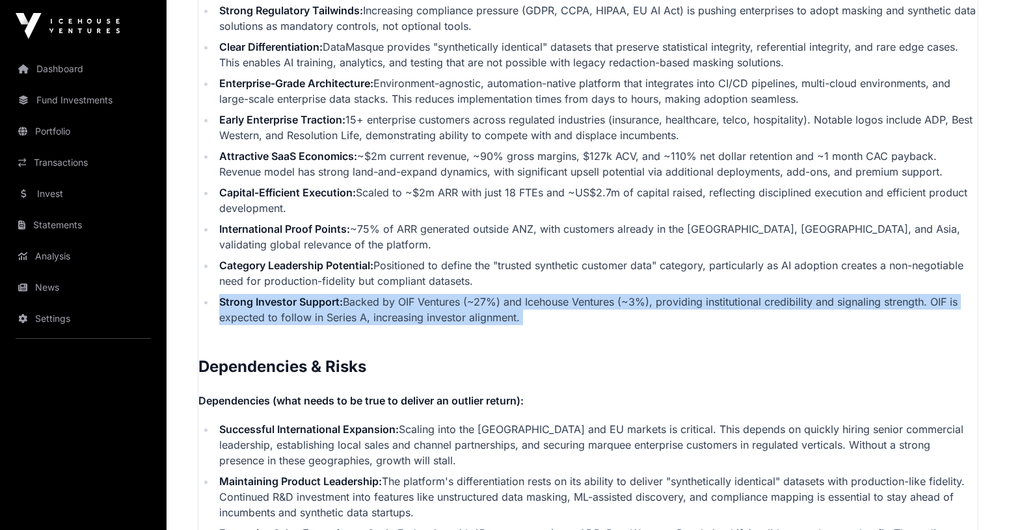
click at [465, 306] on li "Strong Investor Support: Backed by OIF Ventures (~27%) and Icehouse Ventures (~…" at bounding box center [596, 309] width 763 height 31
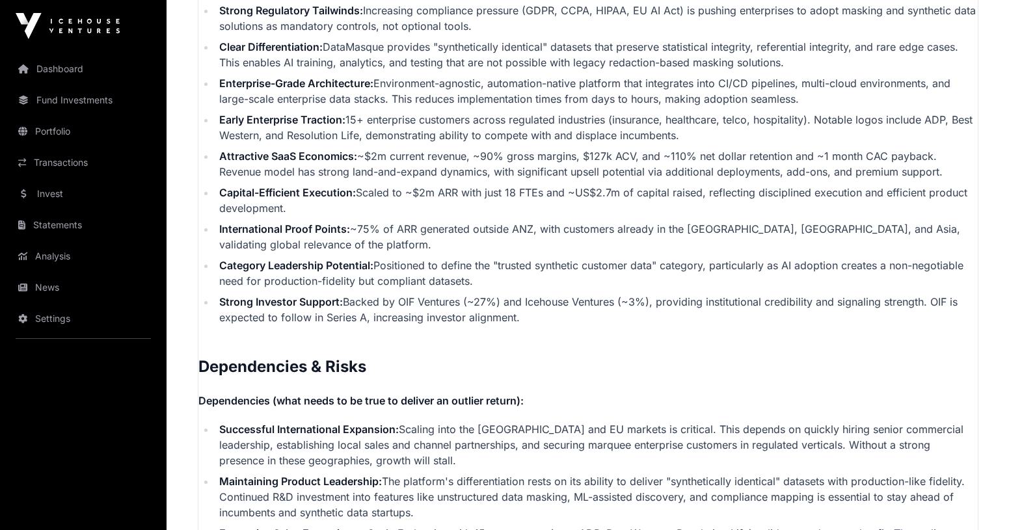
click at [465, 306] on li "Strong Investor Support: Backed by OIF Ventures (~27%) and Icehouse Ventures (~…" at bounding box center [596, 309] width 763 height 31
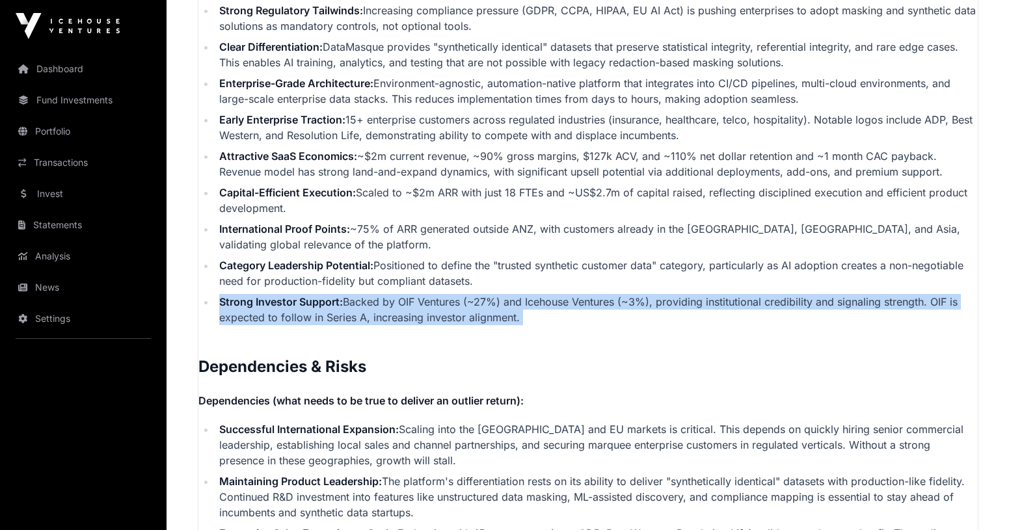
click at [465, 306] on li "Strong Investor Support: Backed by OIF Ventures (~27%) and Icehouse Ventures (~…" at bounding box center [596, 309] width 763 height 31
click at [463, 306] on li "Strong Investor Support: Backed by OIF Ventures (~27%) and Icehouse Ventures (~…" at bounding box center [596, 309] width 763 height 31
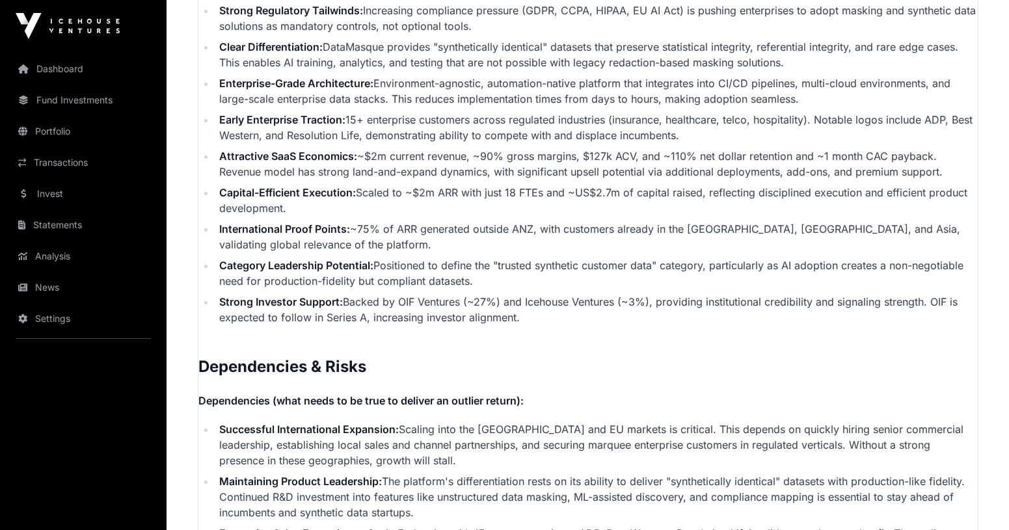
click at [454, 270] on li "Category Leadership Potential: Positioned to define the "trusted synthetic cust…" at bounding box center [596, 273] width 763 height 31
click at [450, 306] on li "Strong Investor Support: Backed by OIF Ventures (~27%) and Icehouse Ventures (~…" at bounding box center [596, 309] width 763 height 31
click at [408, 300] on li "Strong Investor Support: Backed by OIF Ventures (~27%) and Icehouse Ventures (~…" at bounding box center [596, 309] width 763 height 31
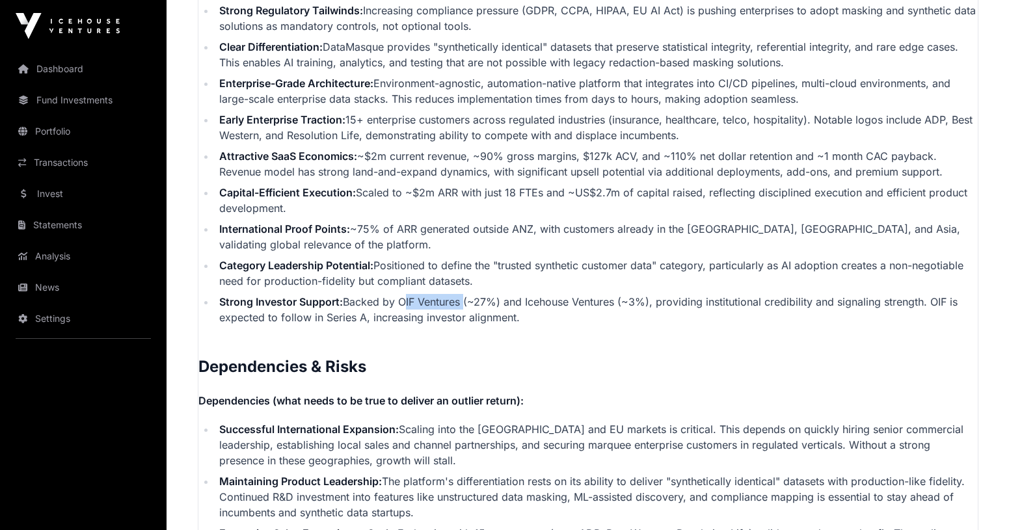
drag, startPoint x: 408, startPoint y: 300, endPoint x: 426, endPoint y: 300, distance: 17.6
click at [426, 300] on li "Strong Investor Support: Backed by OIF Ventures (~27%) and Icehouse Ventures (~…" at bounding box center [596, 309] width 763 height 31
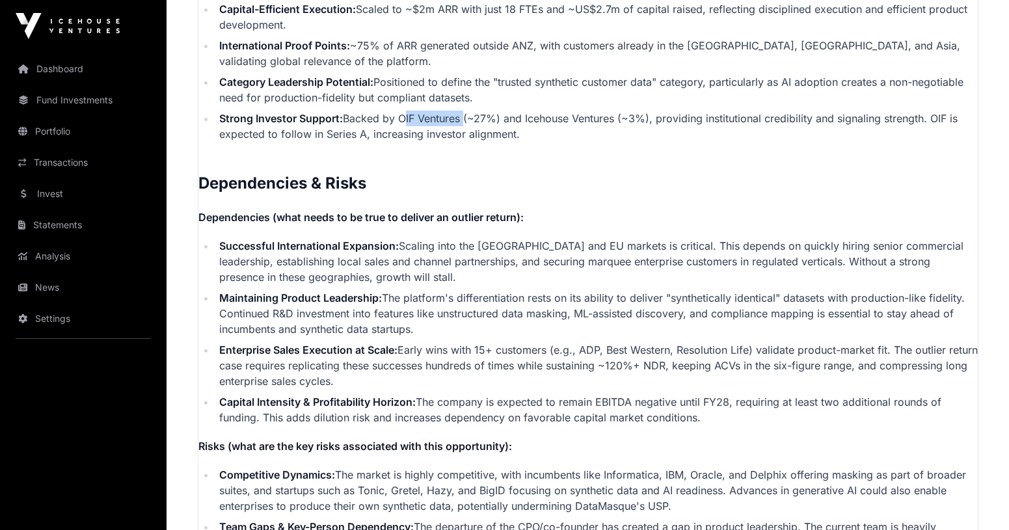
scroll to position [2945, 0]
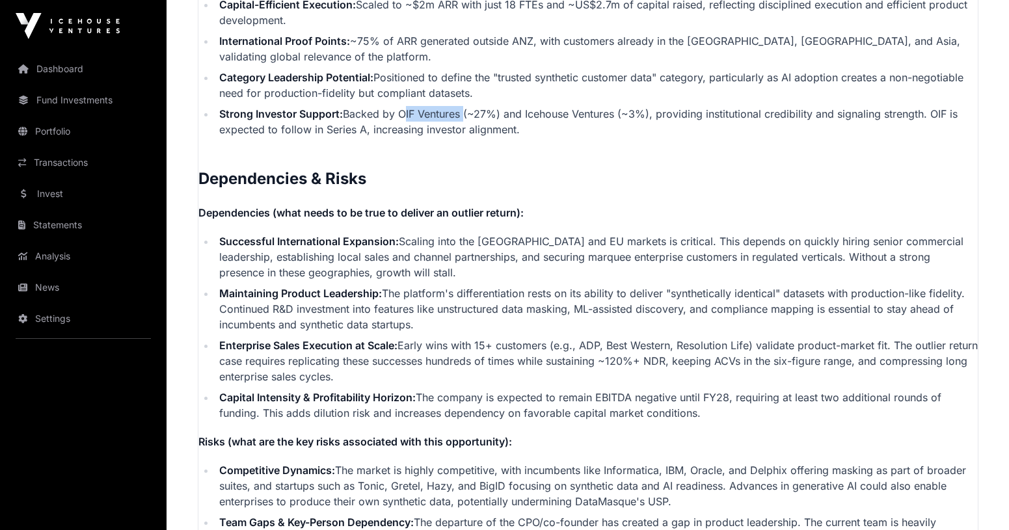
click at [510, 307] on li "Maintaining Product Leadership: The platform's differentiation rests on its abi…" at bounding box center [596, 309] width 763 height 47
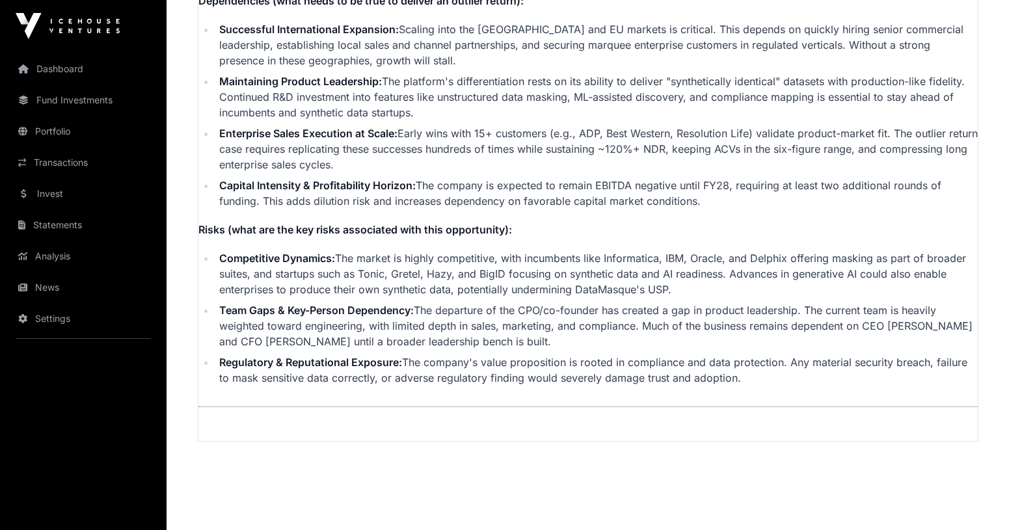
scroll to position [3158, 0]
click at [514, 311] on li "Team Gaps & Key-Person Dependency: The departure of the CPO/co-founder has crea…" at bounding box center [596, 325] width 763 height 47
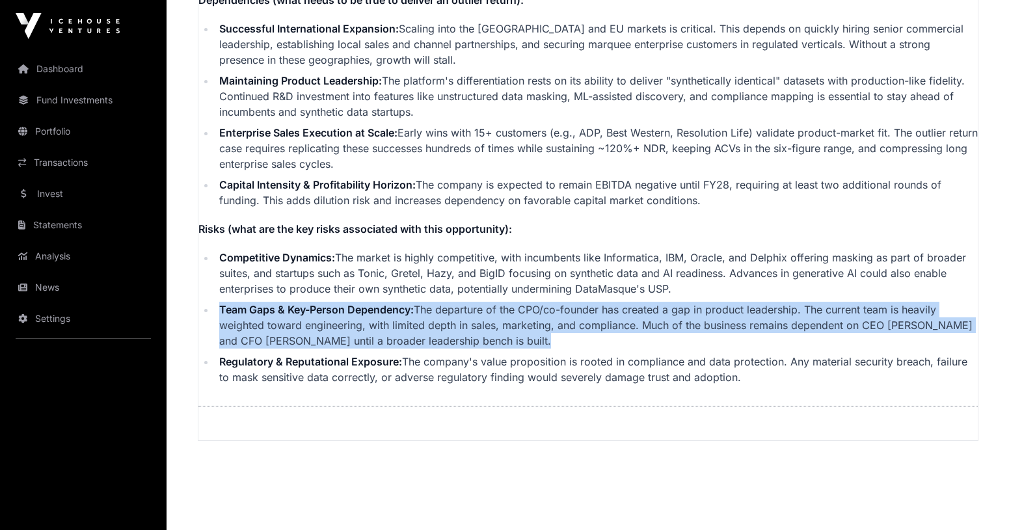
click at [540, 315] on li "Team Gaps & Key-Person Dependency: The departure of the CPO/co-founder has crea…" at bounding box center [596, 325] width 763 height 47
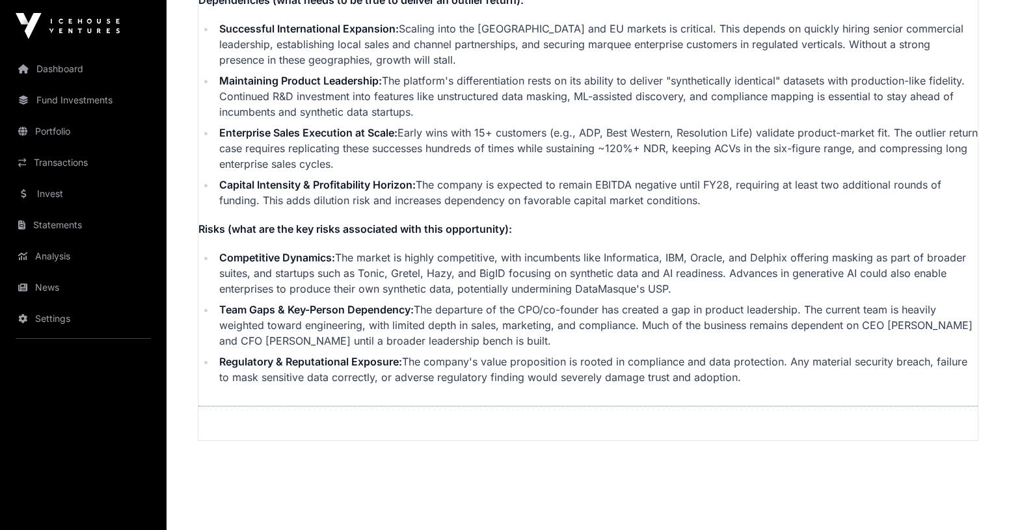
click at [540, 315] on li "Team Gaps & Key-Person Dependency: The departure of the CPO/co-founder has crea…" at bounding box center [596, 325] width 763 height 47
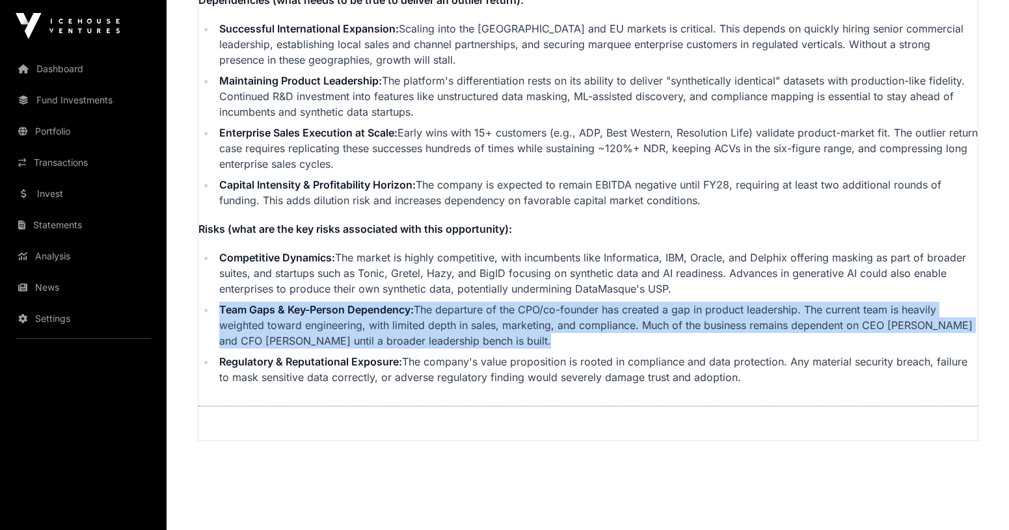
click at [571, 311] on li "Team Gaps & Key-Person Dependency: The departure of the CPO/co-founder has crea…" at bounding box center [596, 325] width 763 height 47
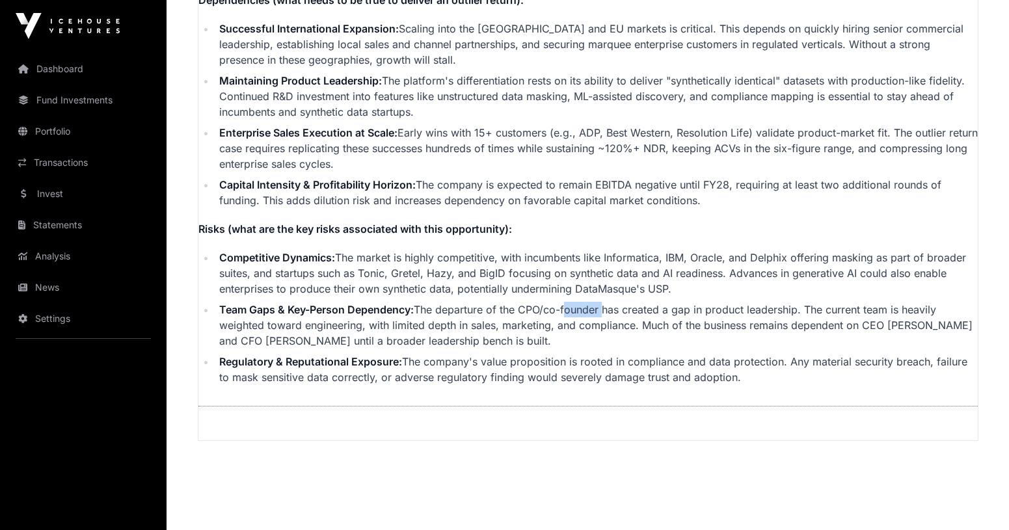
click at [571, 311] on li "Team Gaps & Key-Person Dependency: The departure of the CPO/co-founder has crea…" at bounding box center [596, 325] width 763 height 47
click at [585, 310] on li "Team Gaps & Key-Person Dependency: The departure of the CPO/co-founder has crea…" at bounding box center [596, 325] width 763 height 47
drag, startPoint x: 585, startPoint y: 310, endPoint x: 451, endPoint y: 313, distance: 134.1
click at [451, 313] on li "Team Gaps & Key-Person Dependency: The departure of the CPO/co-founder has crea…" at bounding box center [596, 325] width 763 height 47
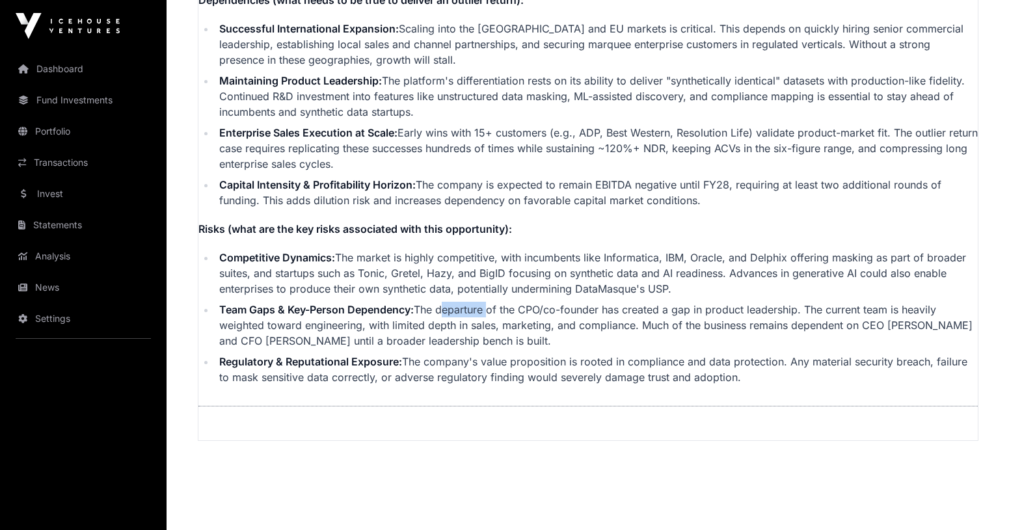
click at [452, 313] on li "Team Gaps & Key-Person Dependency: The departure of the CPO/co-founder has crea…" at bounding box center [596, 325] width 763 height 47
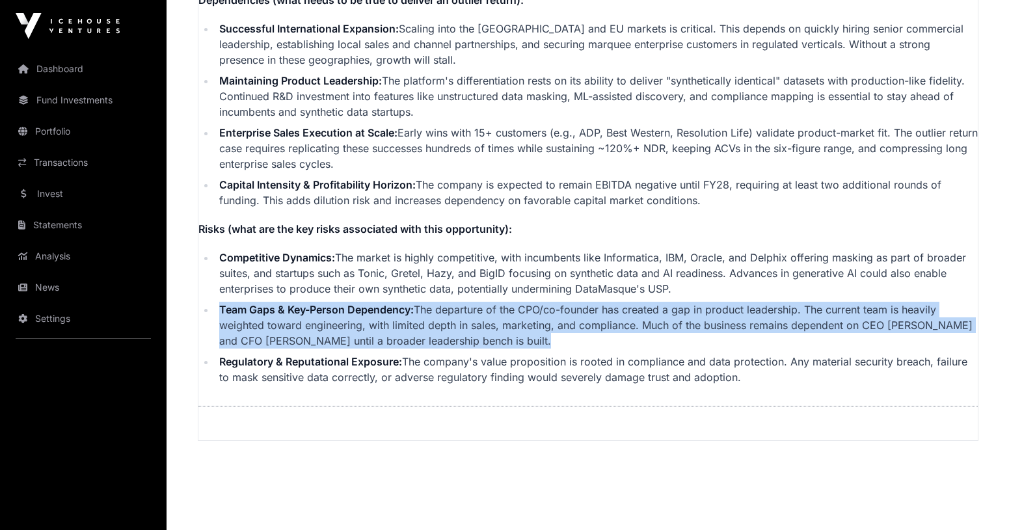
drag, startPoint x: 452, startPoint y: 313, endPoint x: 543, endPoint y: 316, distance: 91.2
click at [543, 316] on li "Team Gaps & Key-Person Dependency: The departure of the CPO/co-founder has crea…" at bounding box center [596, 325] width 763 height 47
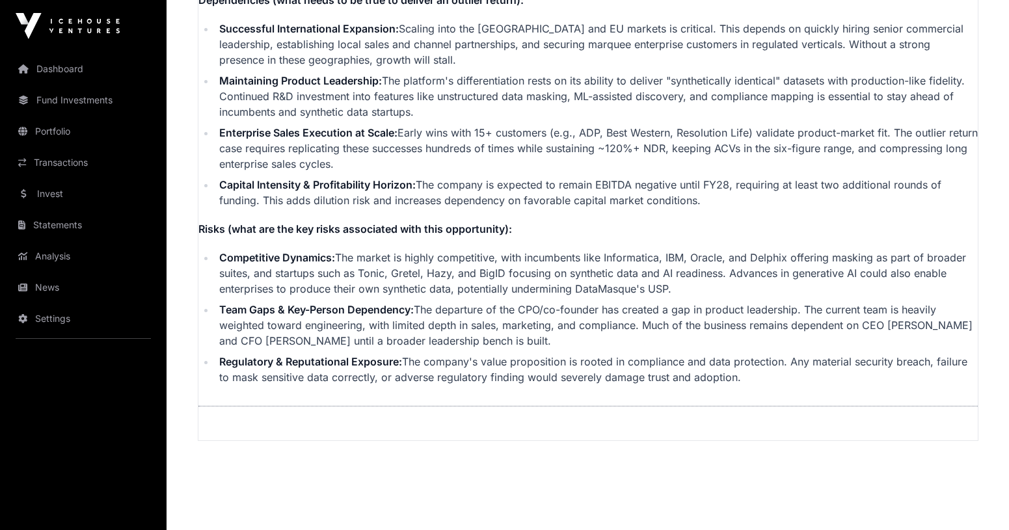
click at [594, 308] on li "Team Gaps & Key-Person Dependency: The departure of the CPO/co-founder has crea…" at bounding box center [596, 325] width 763 height 47
drag, startPoint x: 594, startPoint y: 308, endPoint x: 424, endPoint y: 312, distance: 170.5
click at [424, 312] on li "Team Gaps & Key-Person Dependency: The departure of the CPO/co-founder has crea…" at bounding box center [596, 325] width 763 height 47
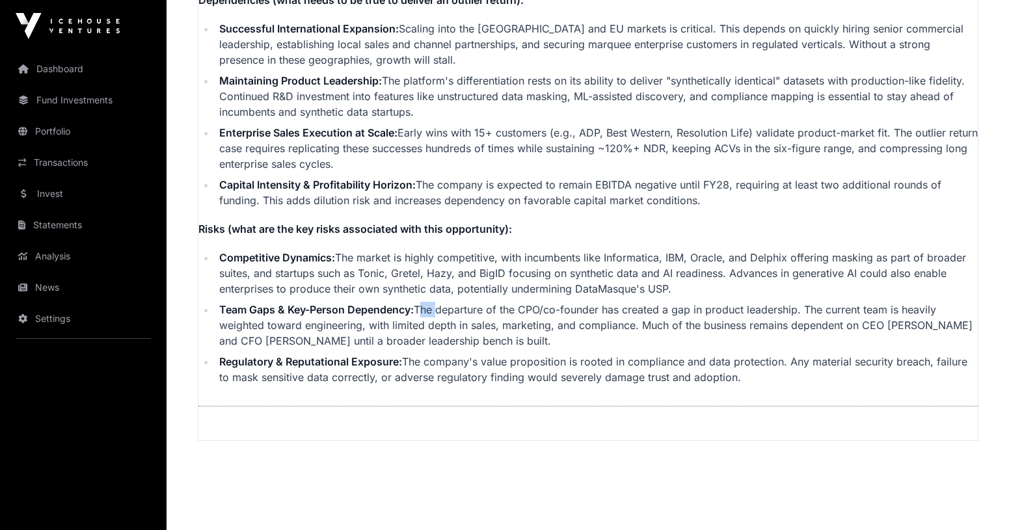
click at [424, 312] on li "Team Gaps & Key-Person Dependency: The departure of the CPO/co-founder has crea…" at bounding box center [596, 325] width 763 height 47
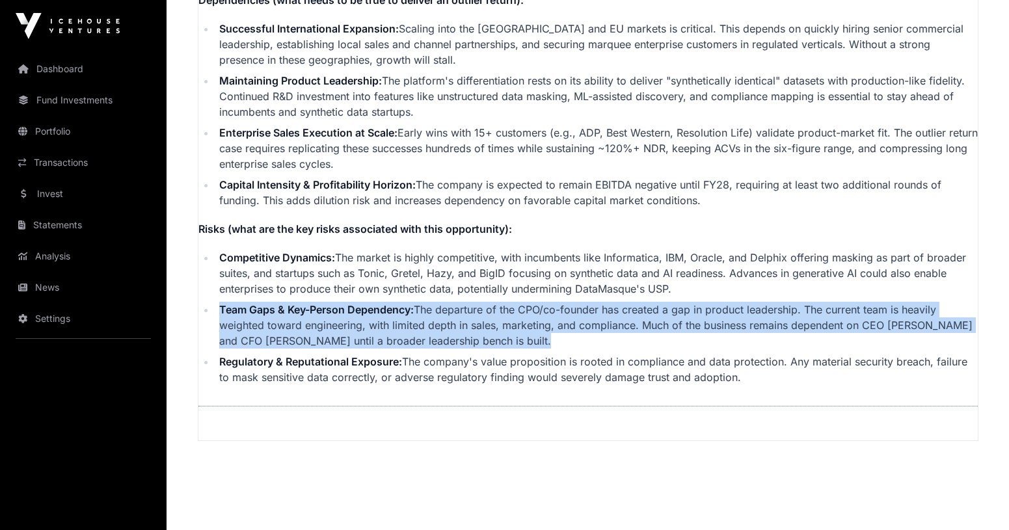
click at [434, 320] on li "Team Gaps & Key-Person Dependency: The departure of the CPO/co-founder has crea…" at bounding box center [596, 325] width 763 height 47
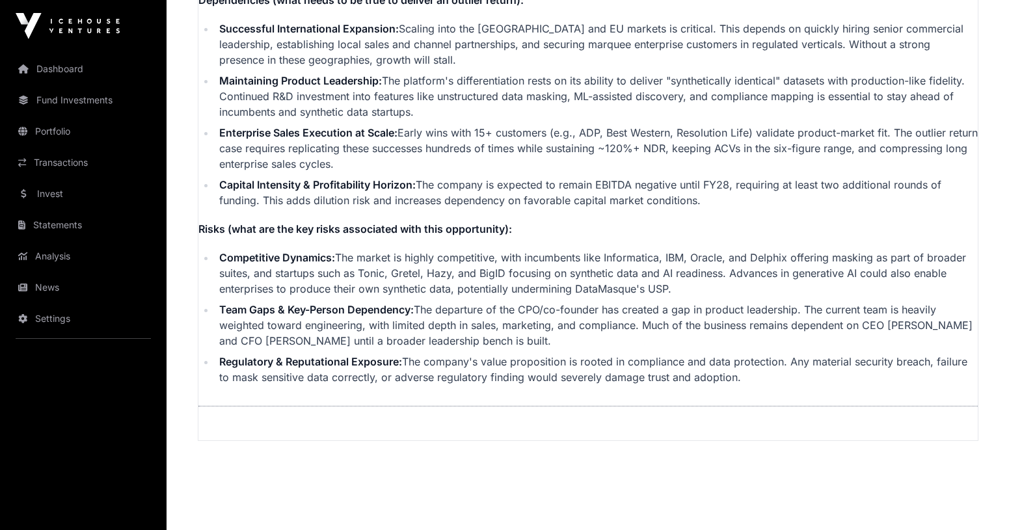
scroll to position [3186, 0]
